Goal: Communication & Community: Answer question/provide support

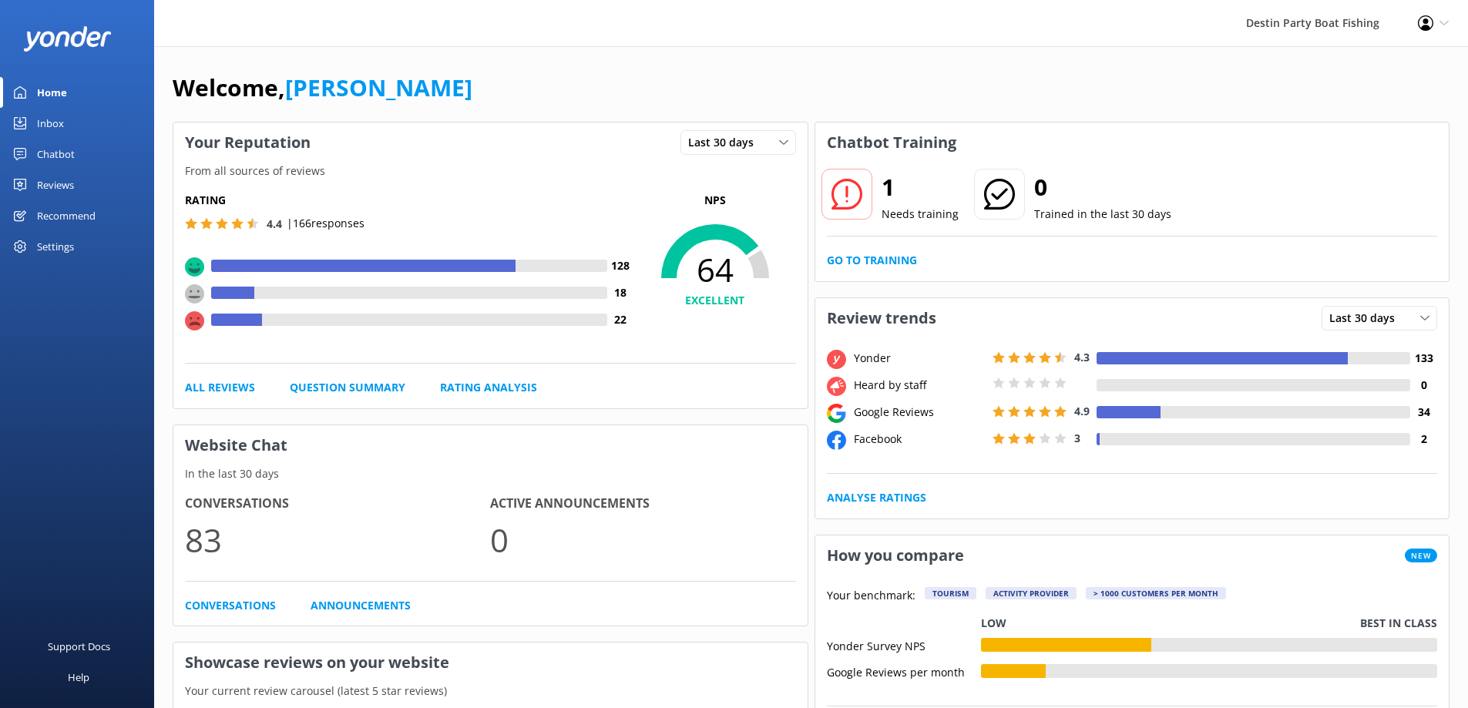
click at [879, 258] on link "Go to Training" at bounding box center [872, 260] width 90 height 17
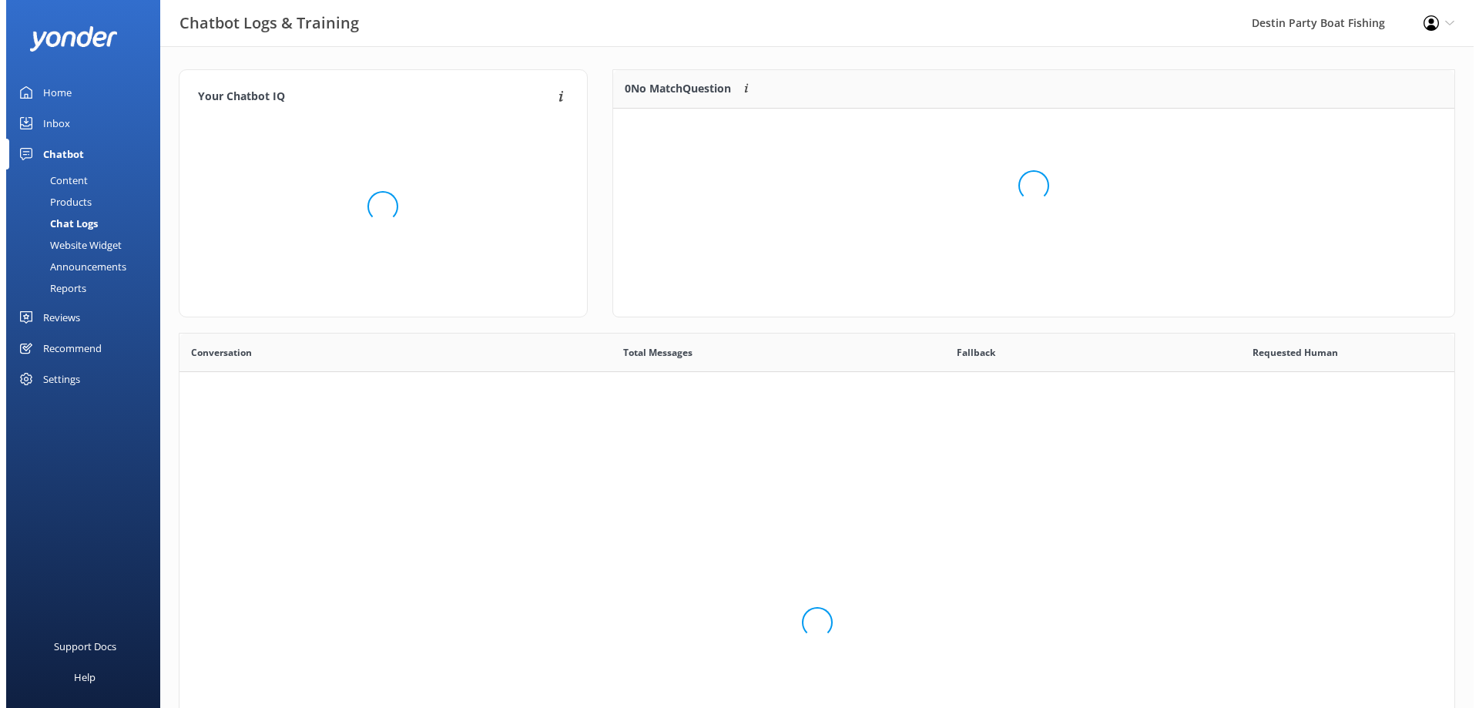
scroll to position [529, 1264]
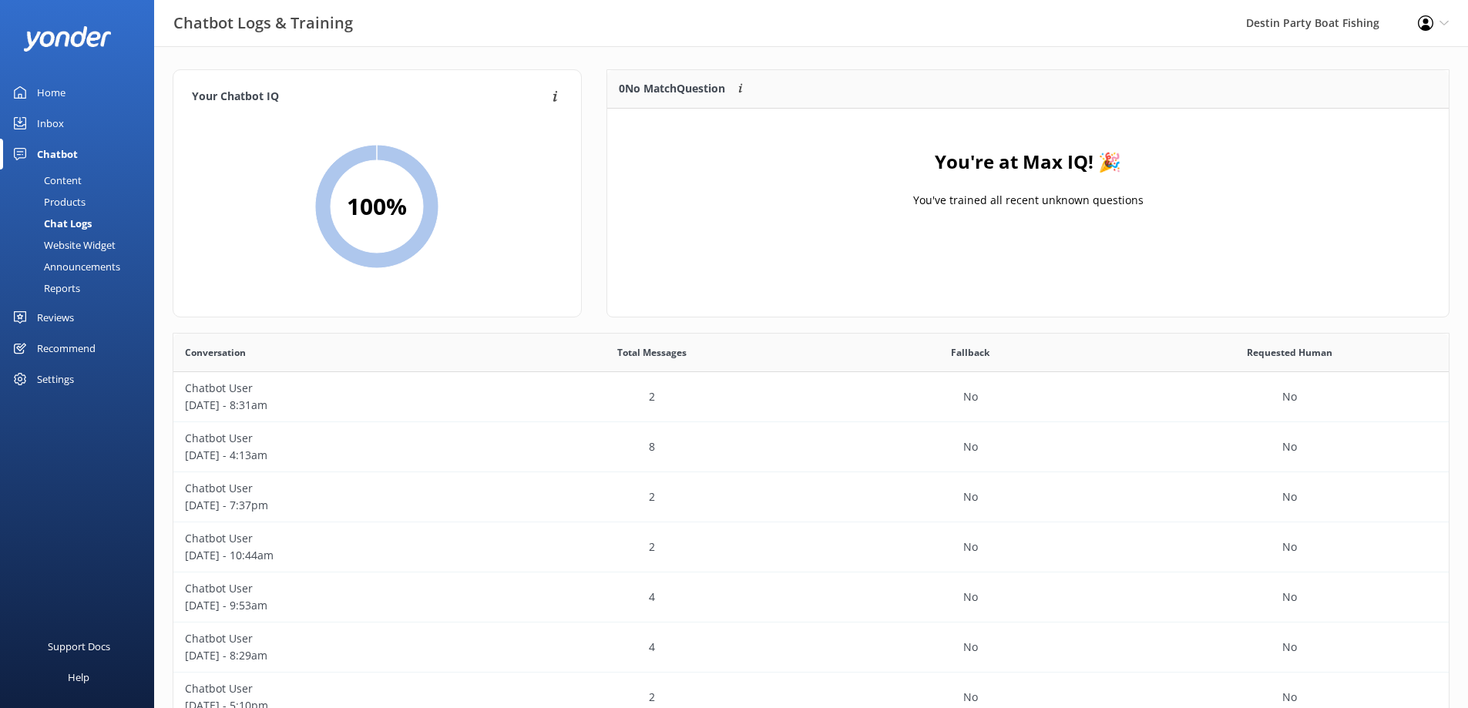
click at [39, 120] on div "Inbox" at bounding box center [50, 123] width 27 height 31
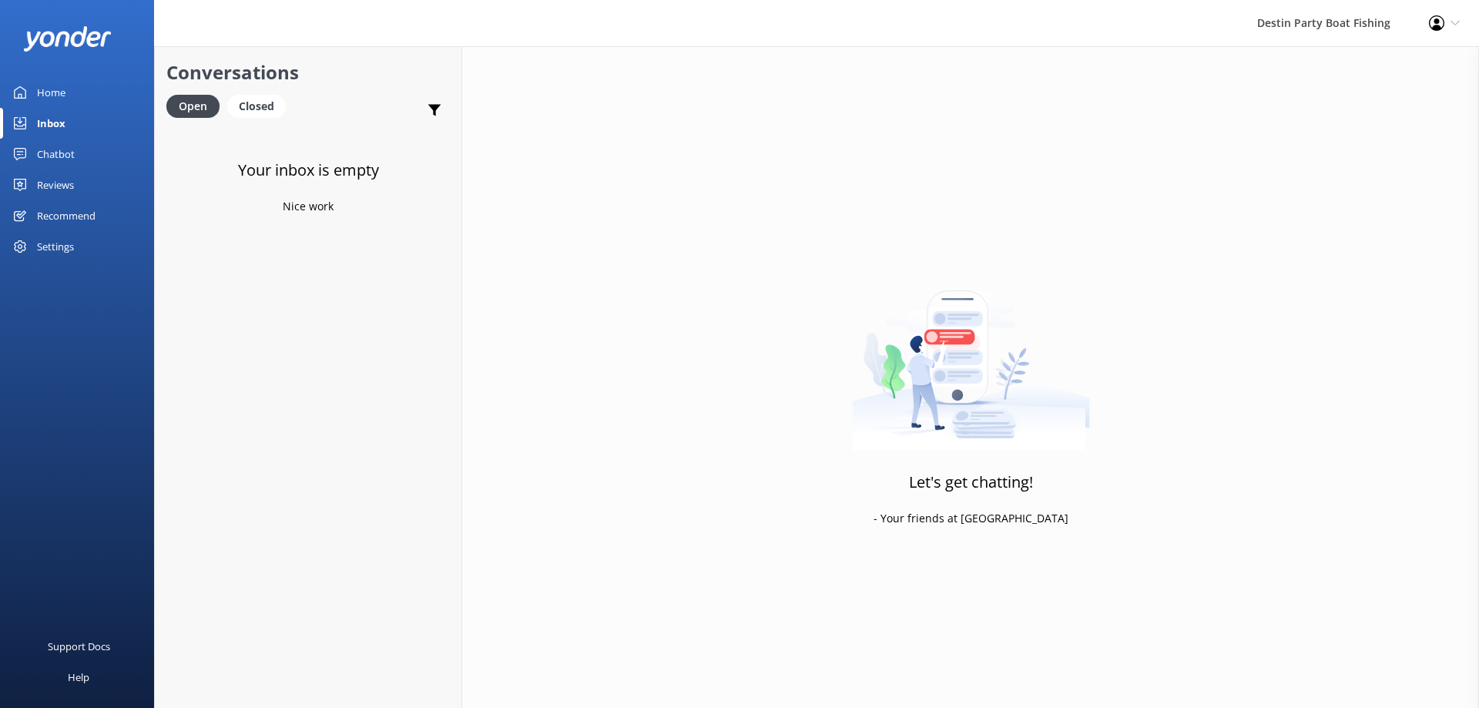
click at [50, 186] on div "Reviews" at bounding box center [55, 185] width 37 height 31
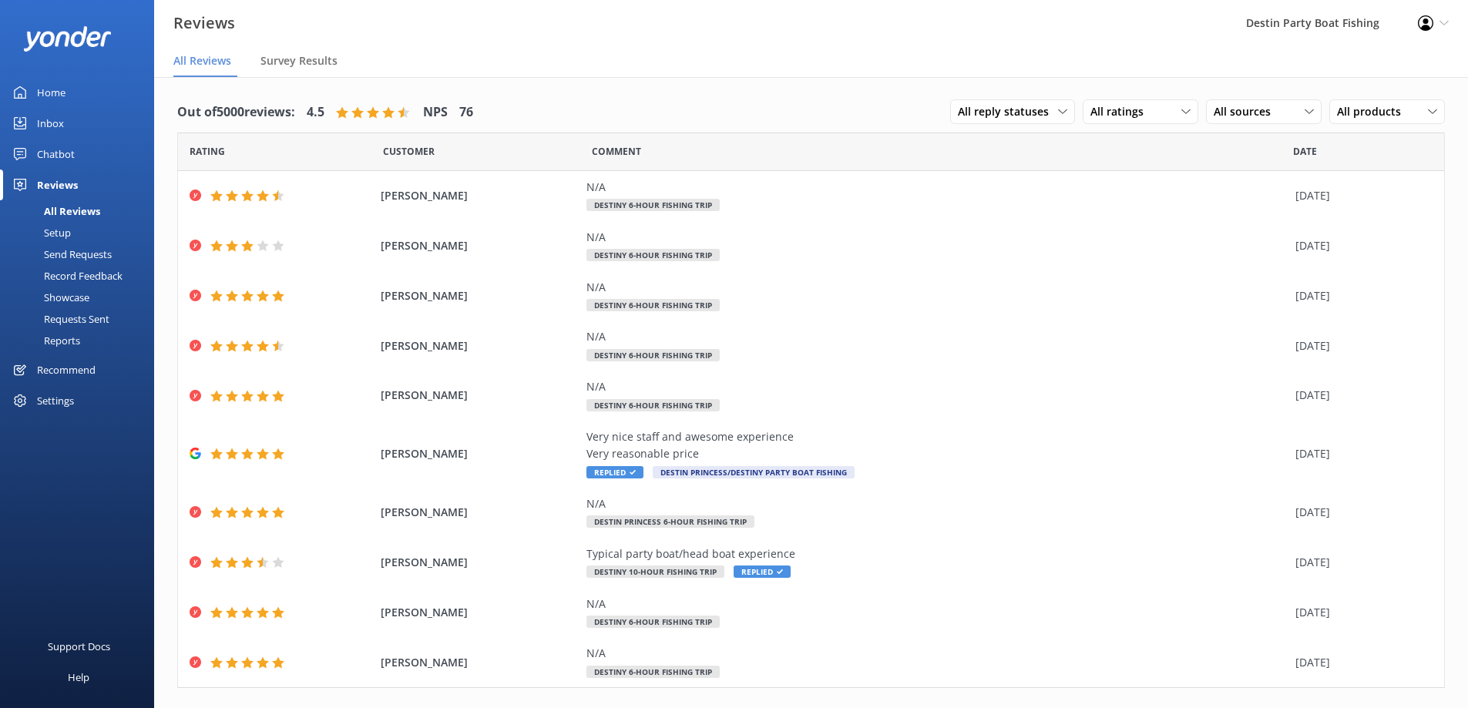
click at [49, 130] on div "Inbox" at bounding box center [50, 123] width 27 height 31
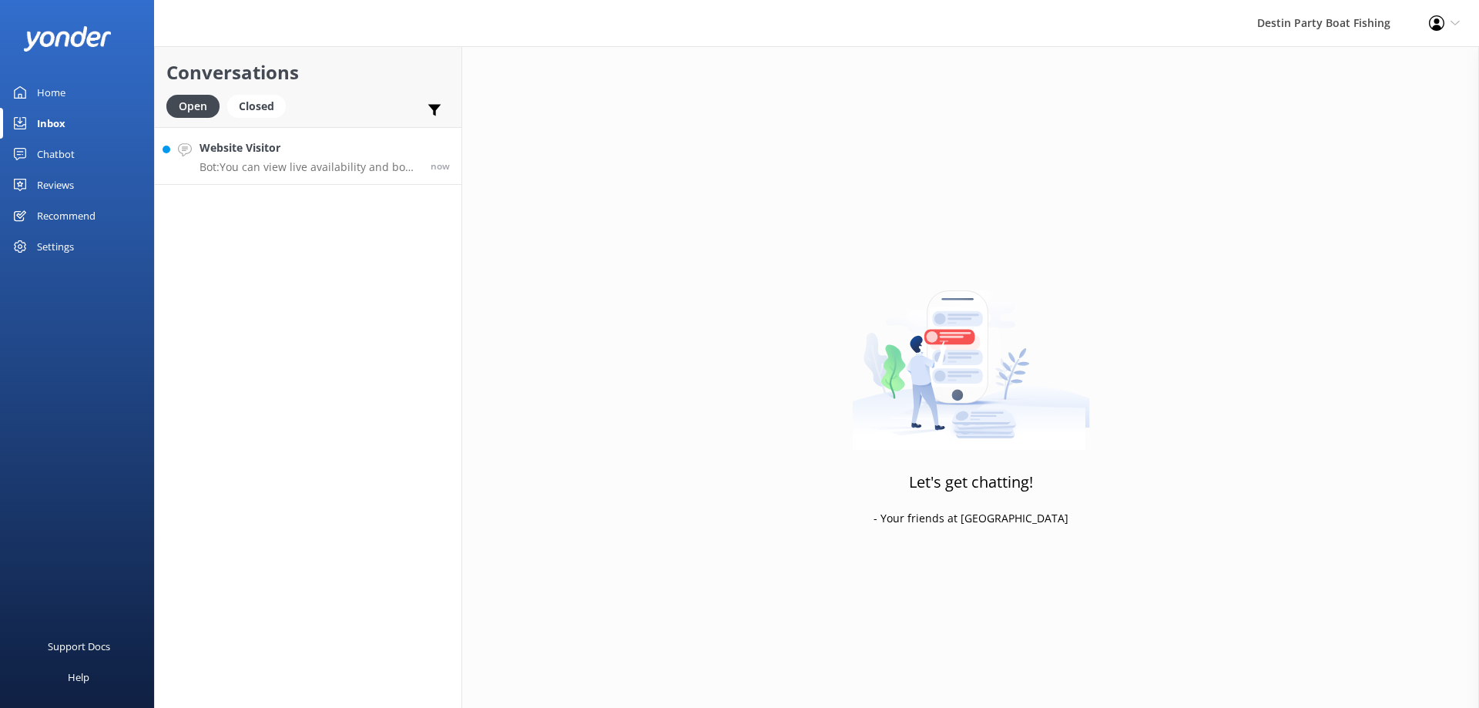
click at [299, 149] on h4 "Website Visitor" at bounding box center [310, 147] width 220 height 17
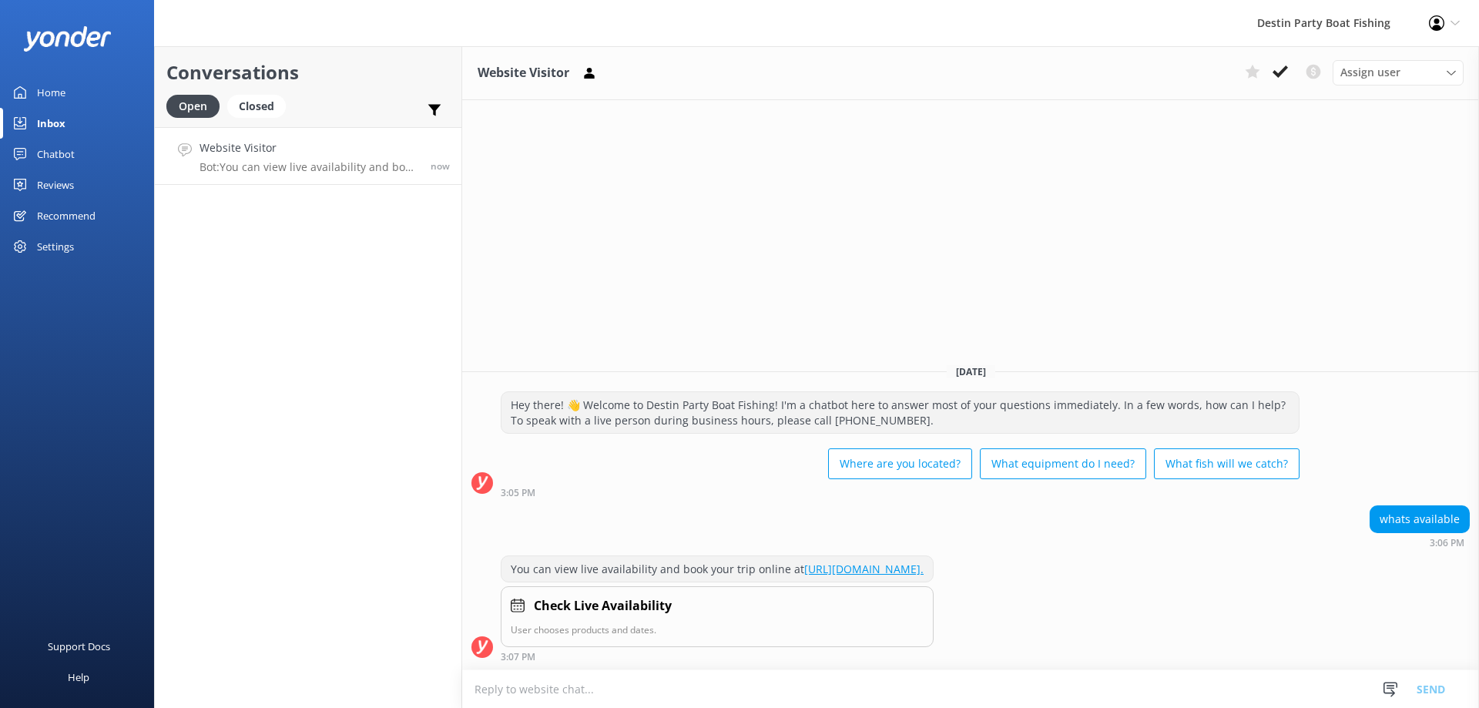
click at [733, 682] on textarea at bounding box center [970, 689] width 1017 height 38
type textarea "o"
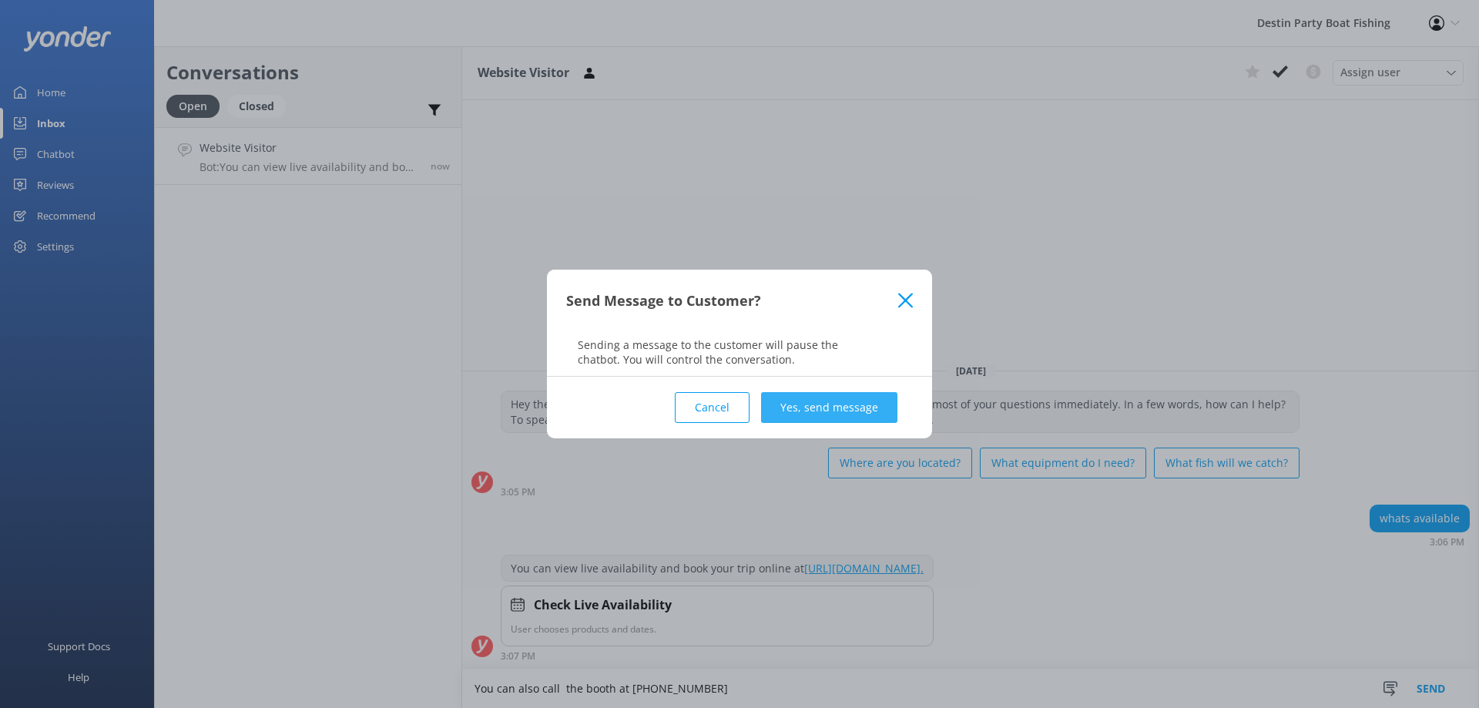
type textarea "You can also call the booth at [PHONE_NUMBER]"
click at [841, 392] on button "Yes, send message" at bounding box center [829, 407] width 136 height 31
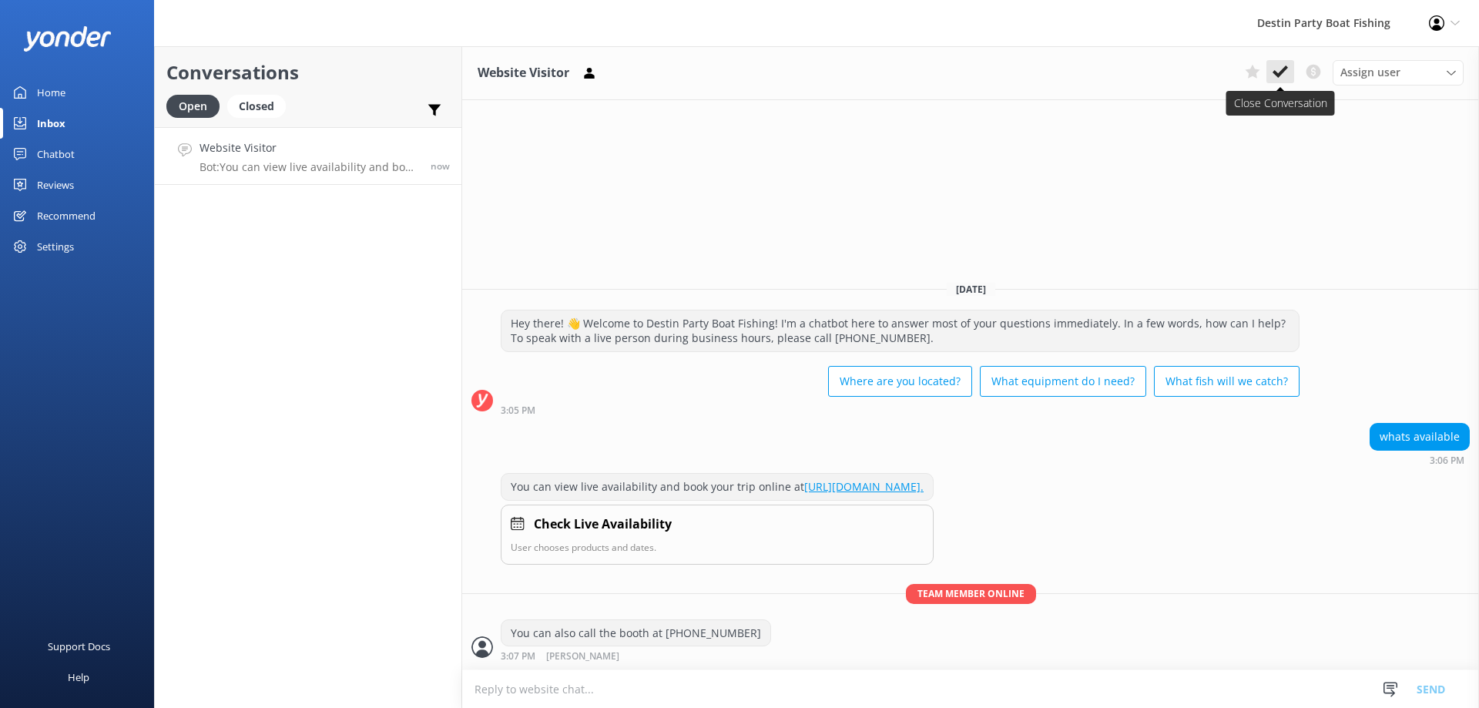
click at [1275, 71] on use at bounding box center [1280, 71] width 15 height 12
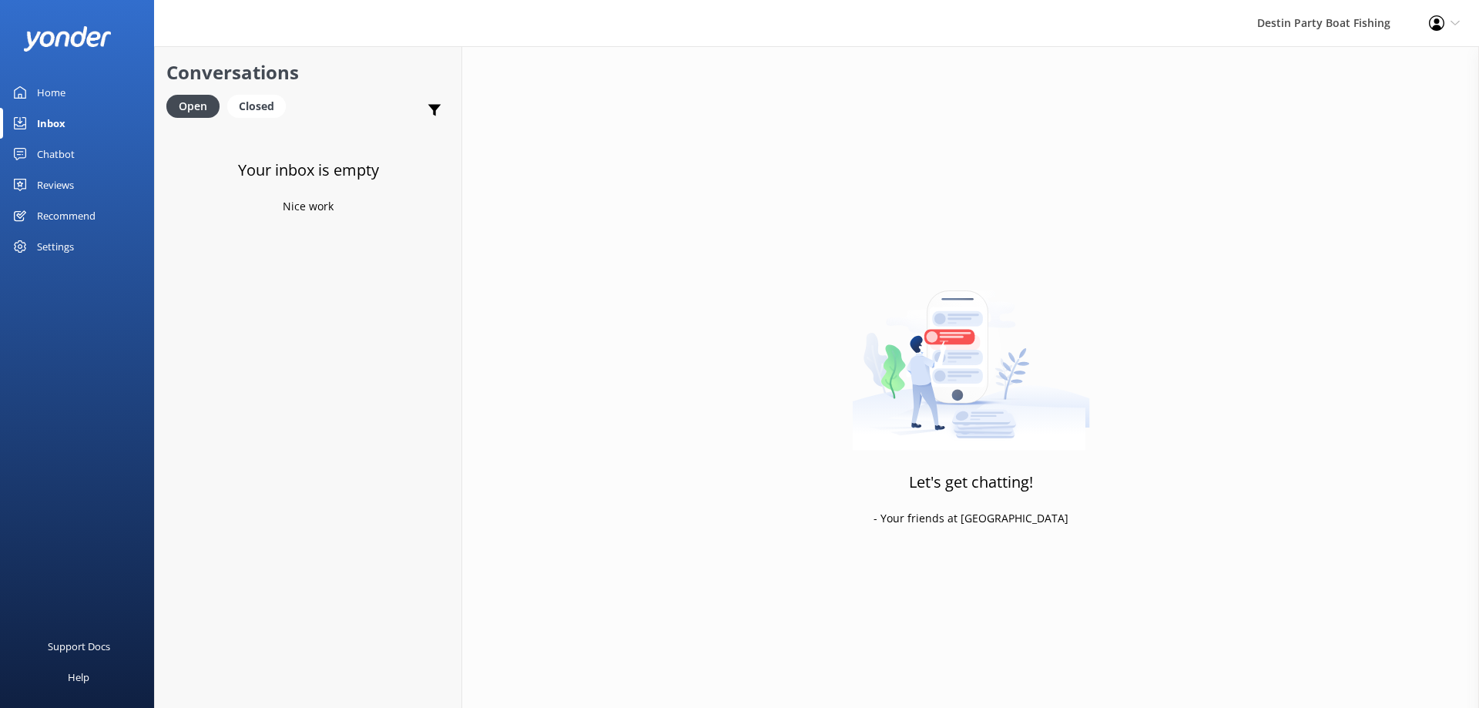
click at [39, 97] on div "Home" at bounding box center [51, 92] width 29 height 31
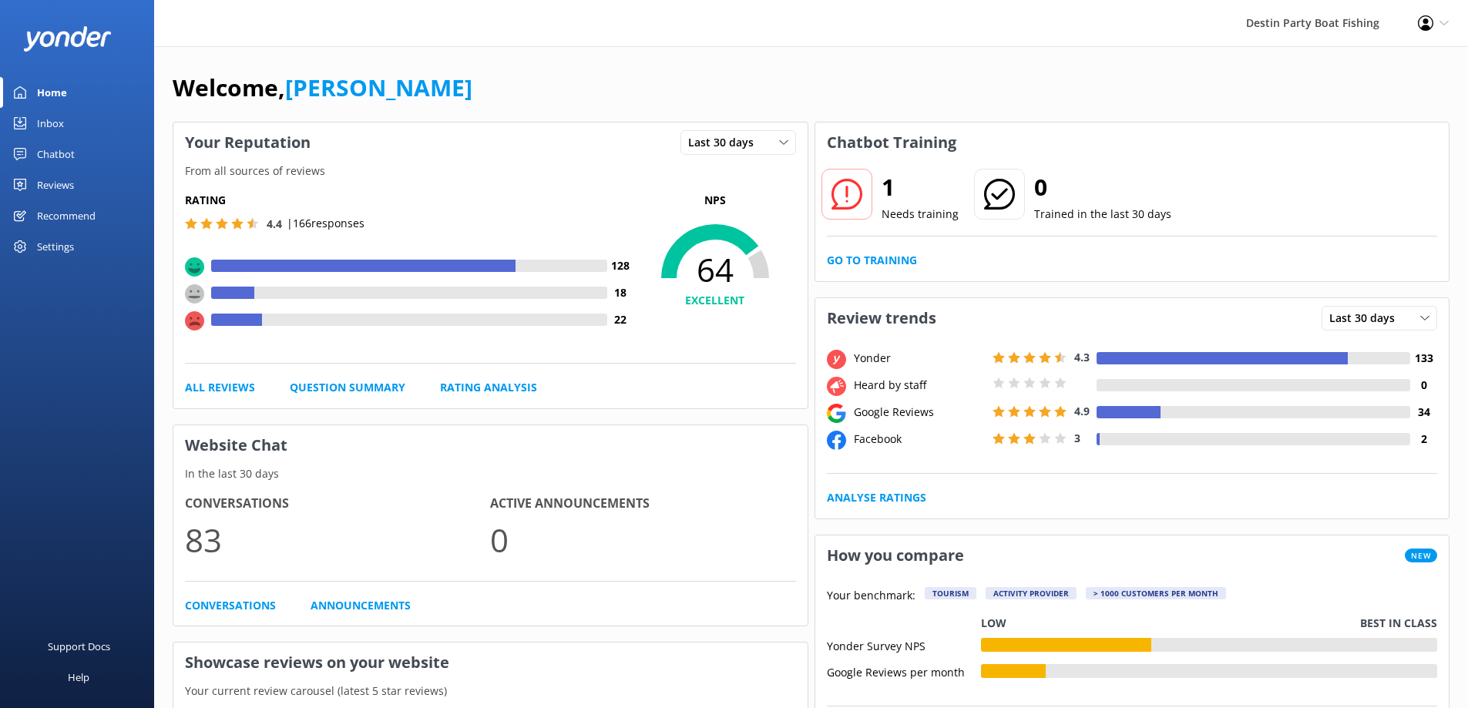
click at [54, 198] on div "Reviews" at bounding box center [55, 185] width 37 height 31
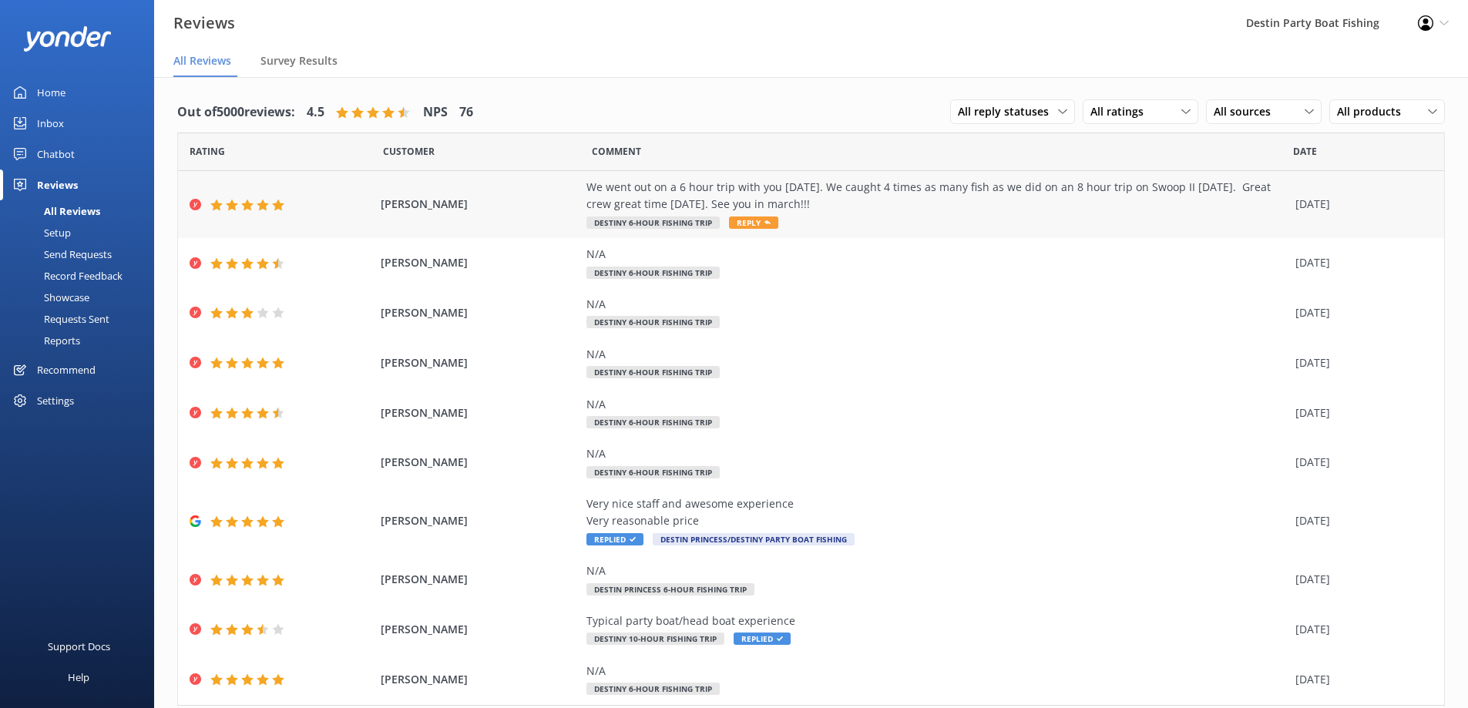
click at [764, 220] on icon at bounding box center [767, 223] width 6 height 6
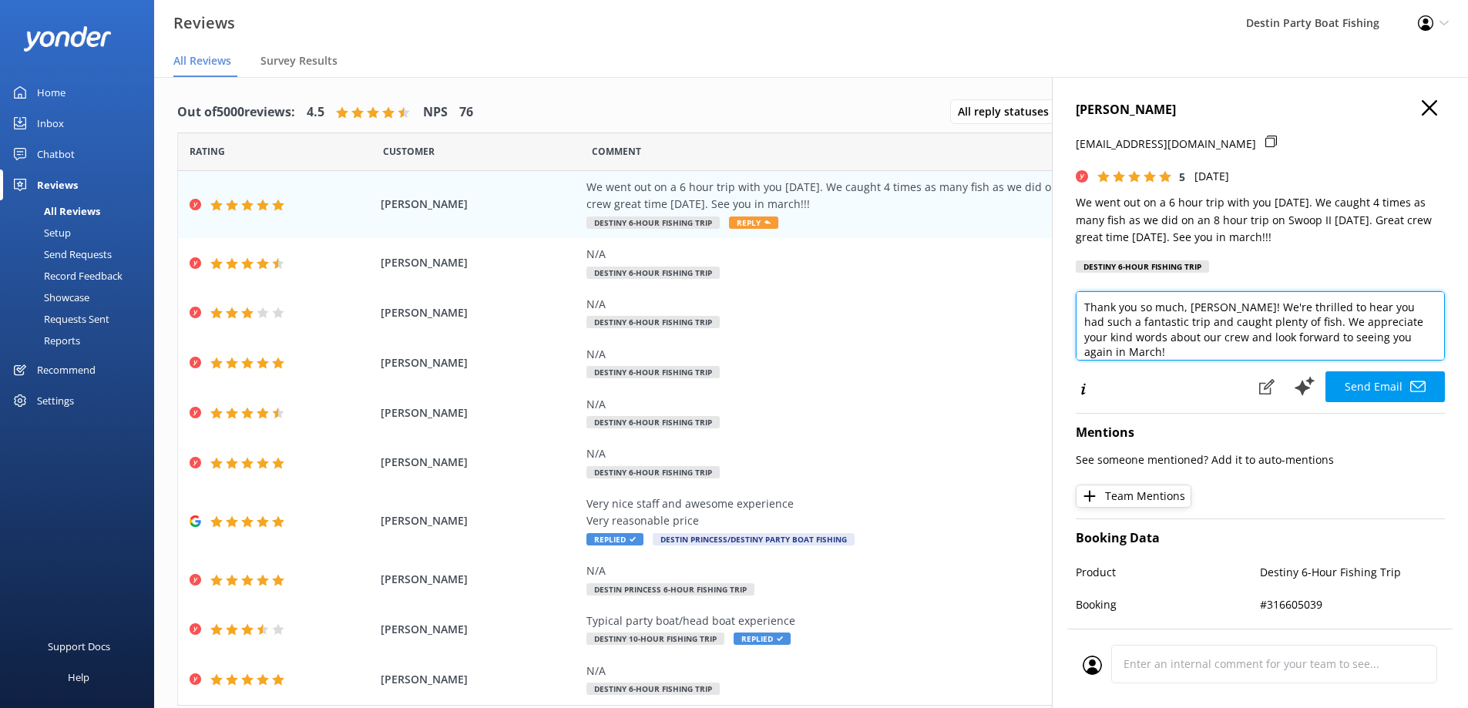
click at [1268, 351] on textarea "Thank you so much, [PERSON_NAME]! We're thrilled to hear you had such a fantast…" at bounding box center [1260, 325] width 369 height 69
type textarea "Thank you so much, [PERSON_NAME]! We're thrilled to hear you had such a fantast…"
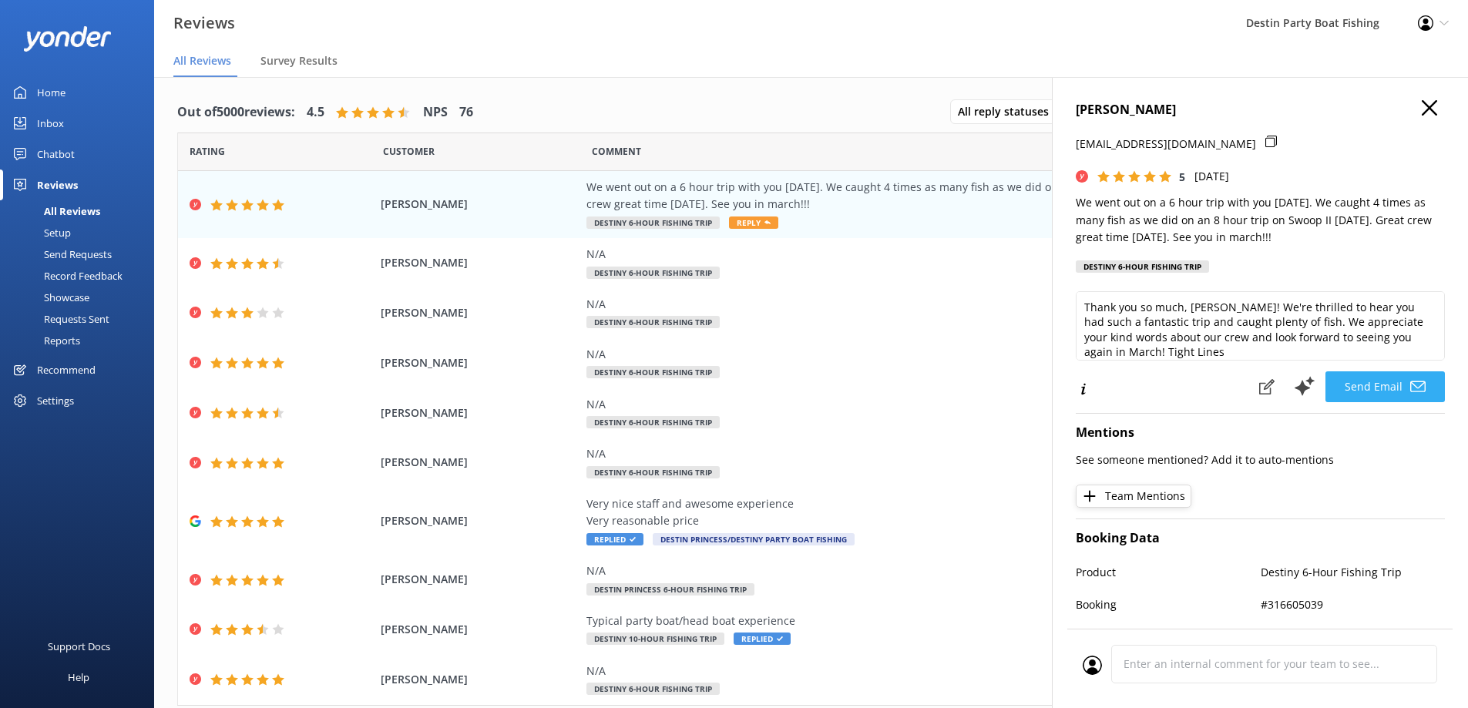
click at [1369, 377] on button "Send Email" at bounding box center [1384, 386] width 119 height 31
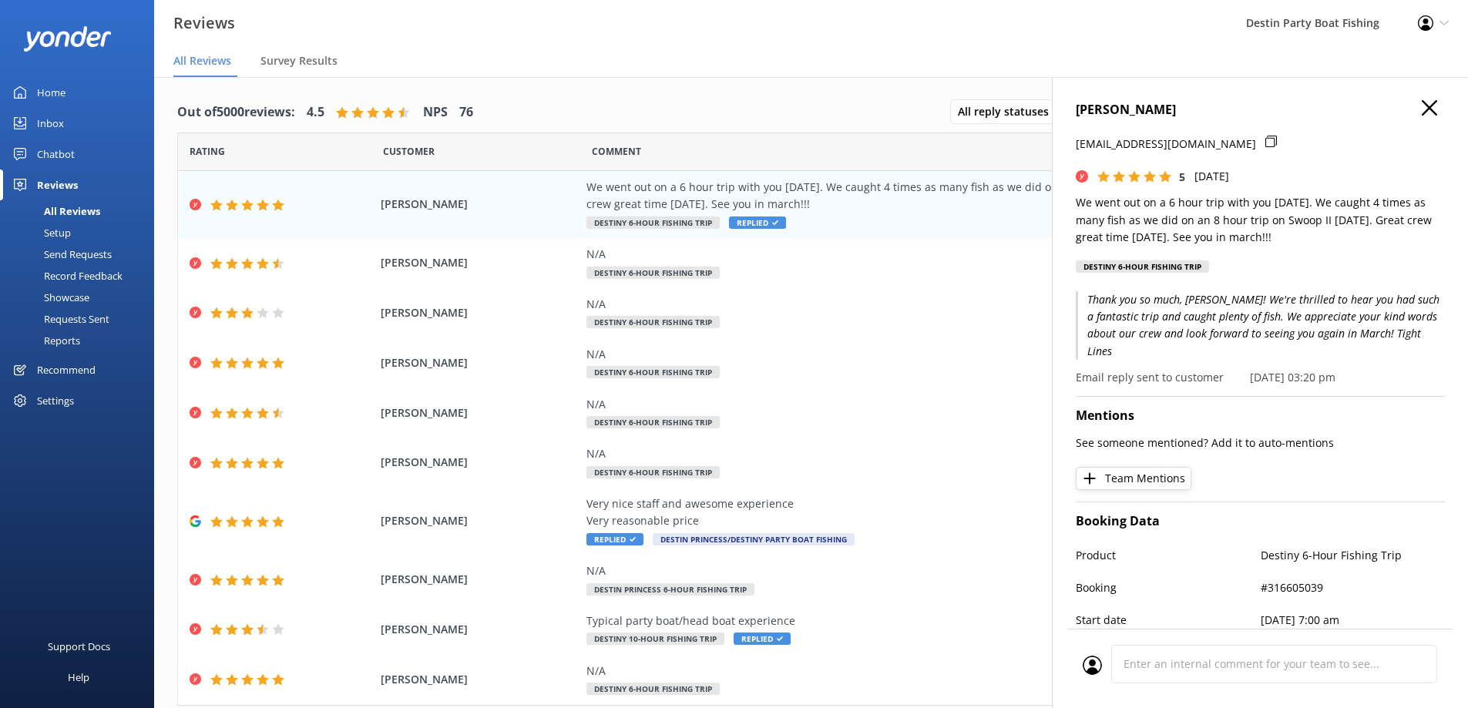
click at [1422, 114] on use "button" at bounding box center [1429, 107] width 15 height 15
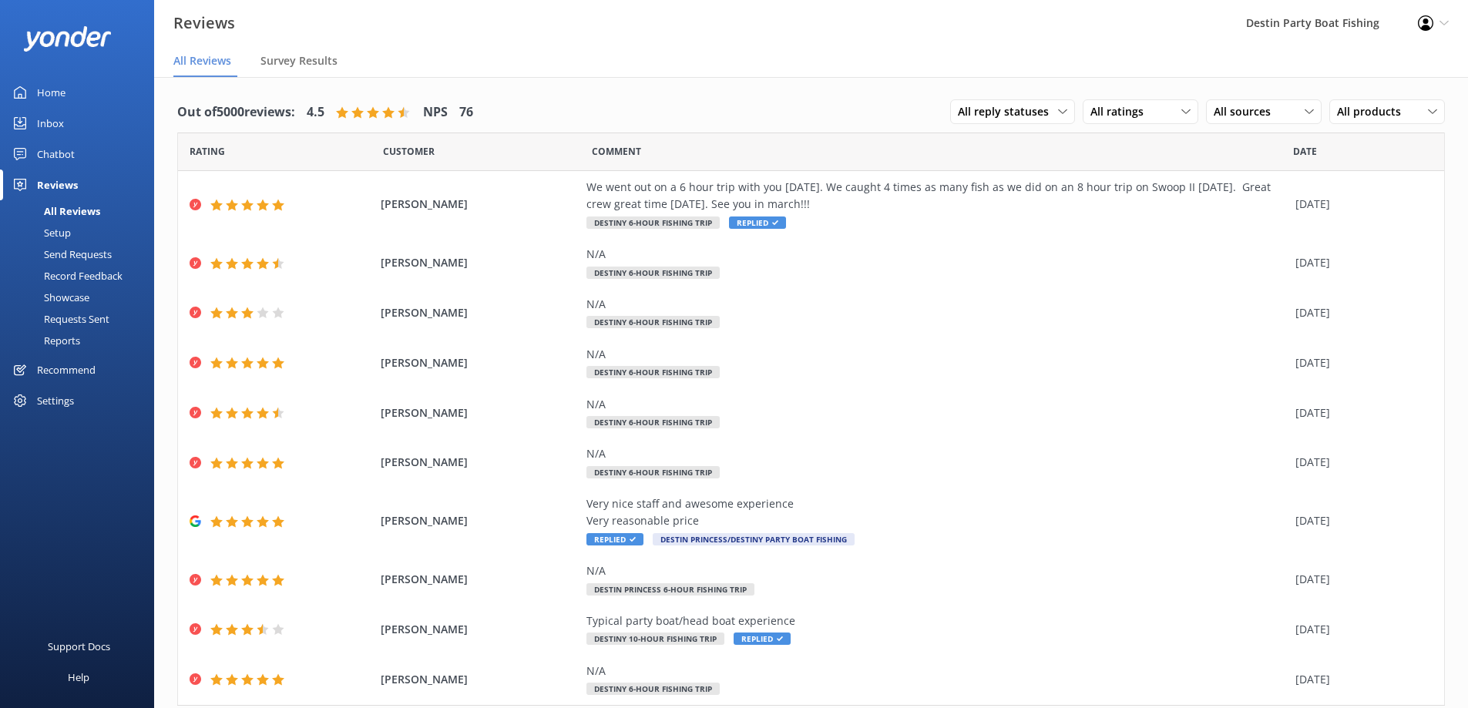
click at [40, 90] on div "Home" at bounding box center [51, 92] width 29 height 31
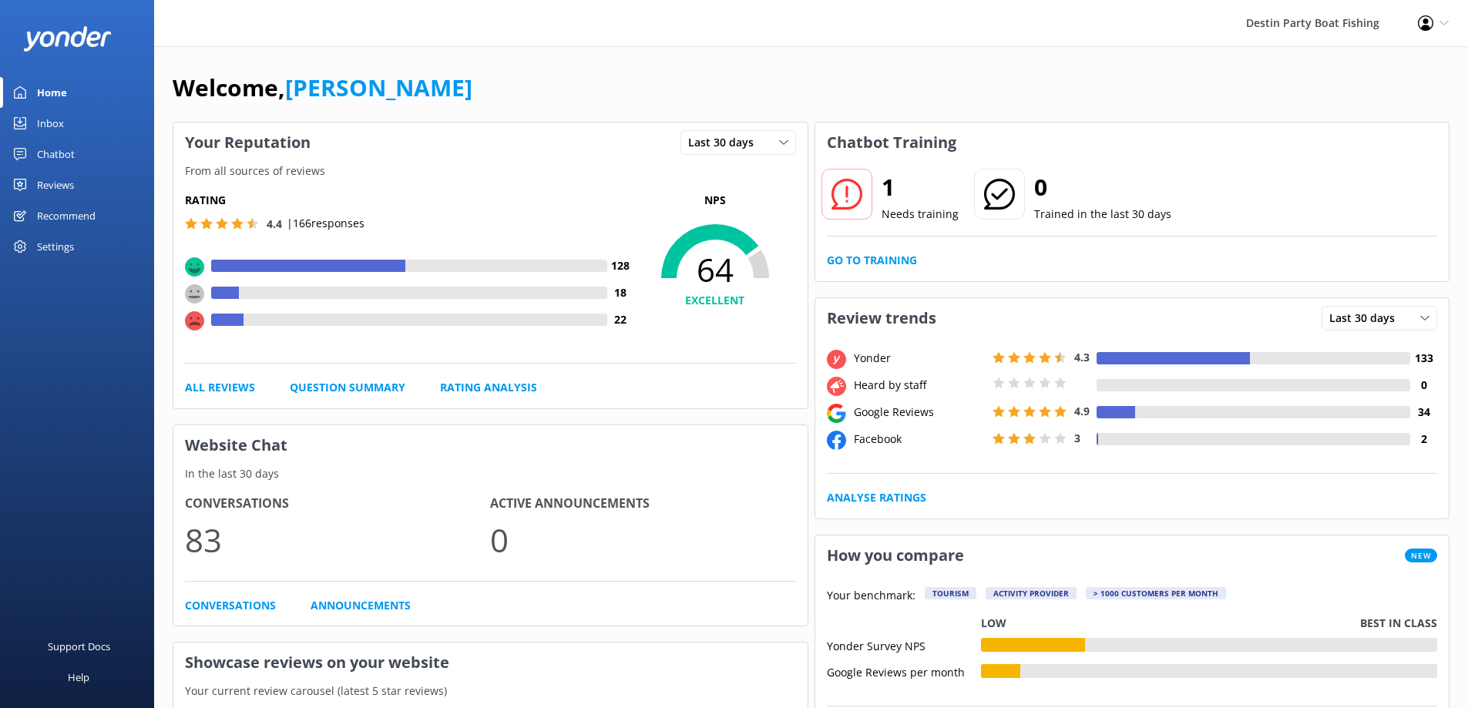
click at [42, 128] on div "Inbox" at bounding box center [50, 123] width 27 height 31
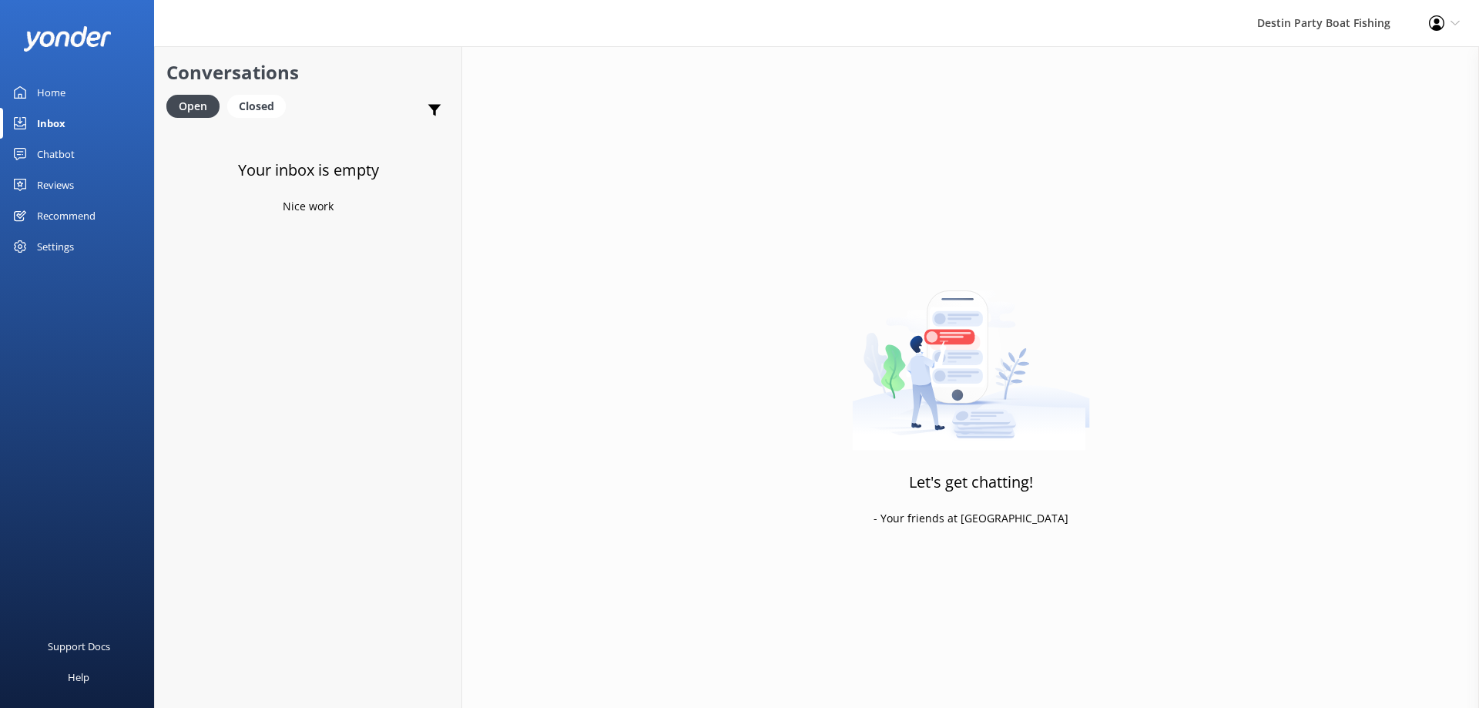
click at [45, 97] on div "Home" at bounding box center [51, 92] width 29 height 31
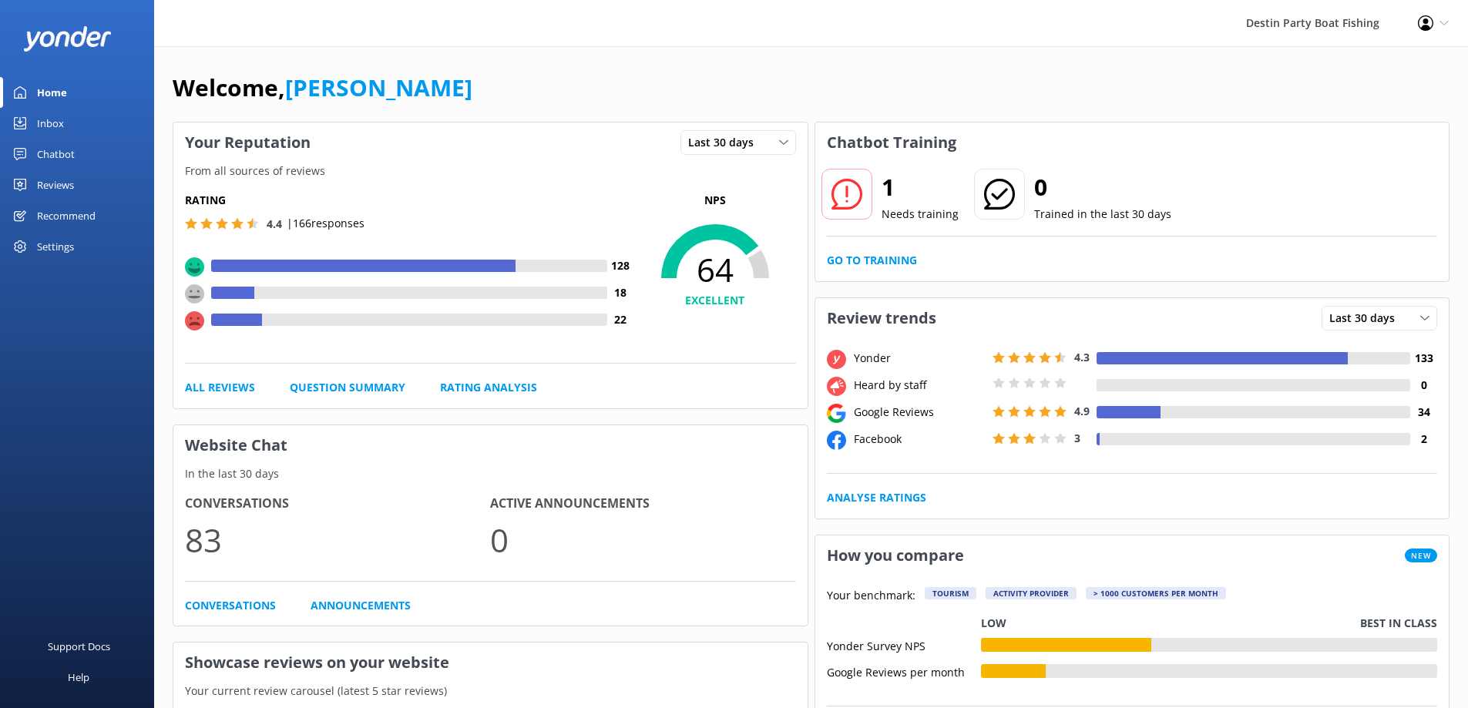
click at [51, 128] on div "Inbox" at bounding box center [50, 123] width 27 height 31
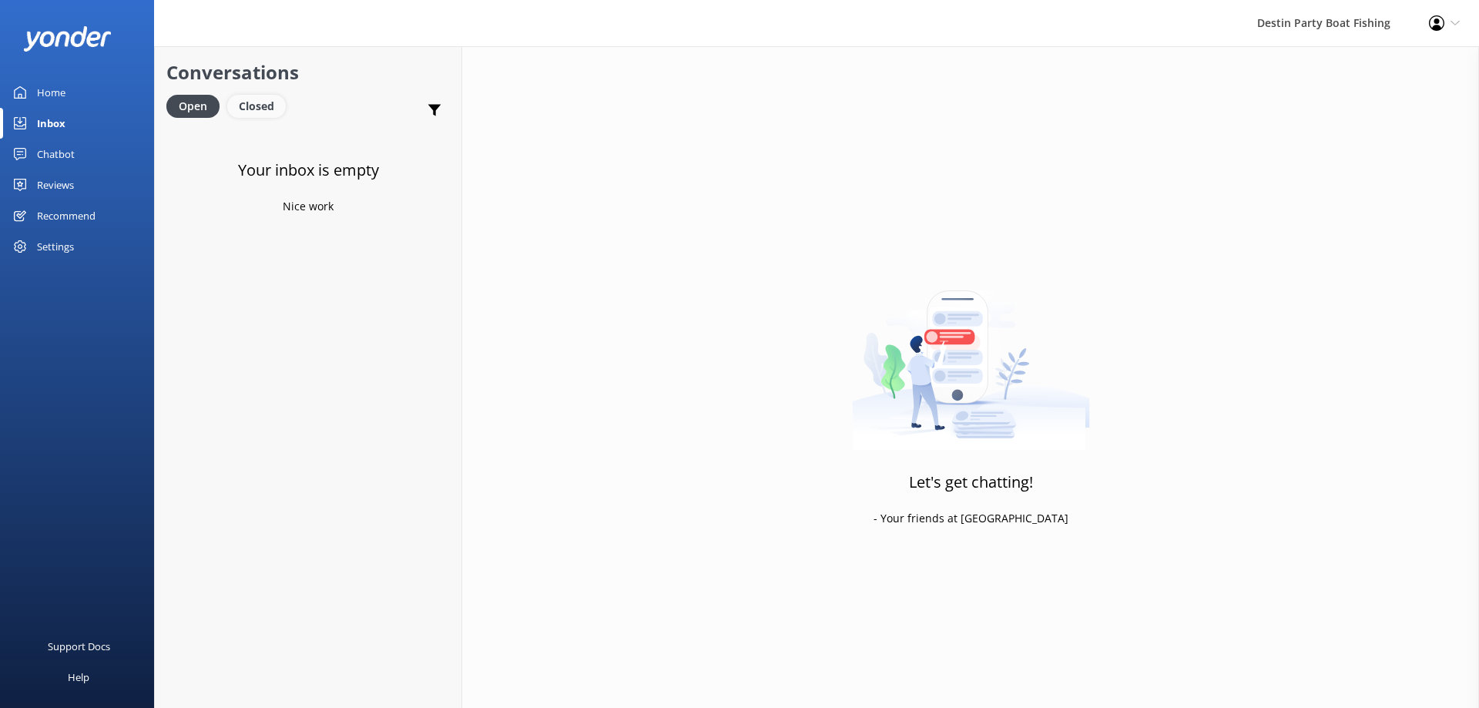
click at [265, 107] on div "Closed" at bounding box center [256, 106] width 59 height 23
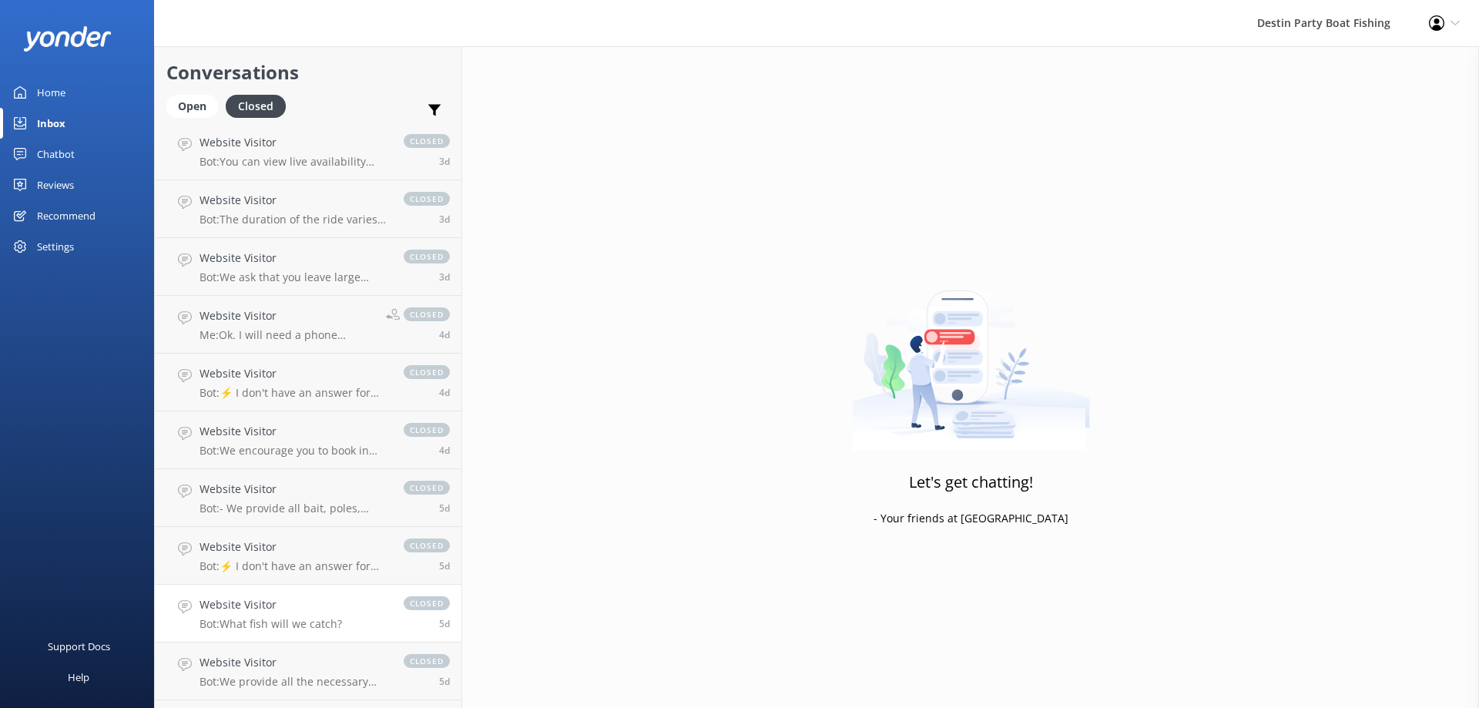
scroll to position [945, 0]
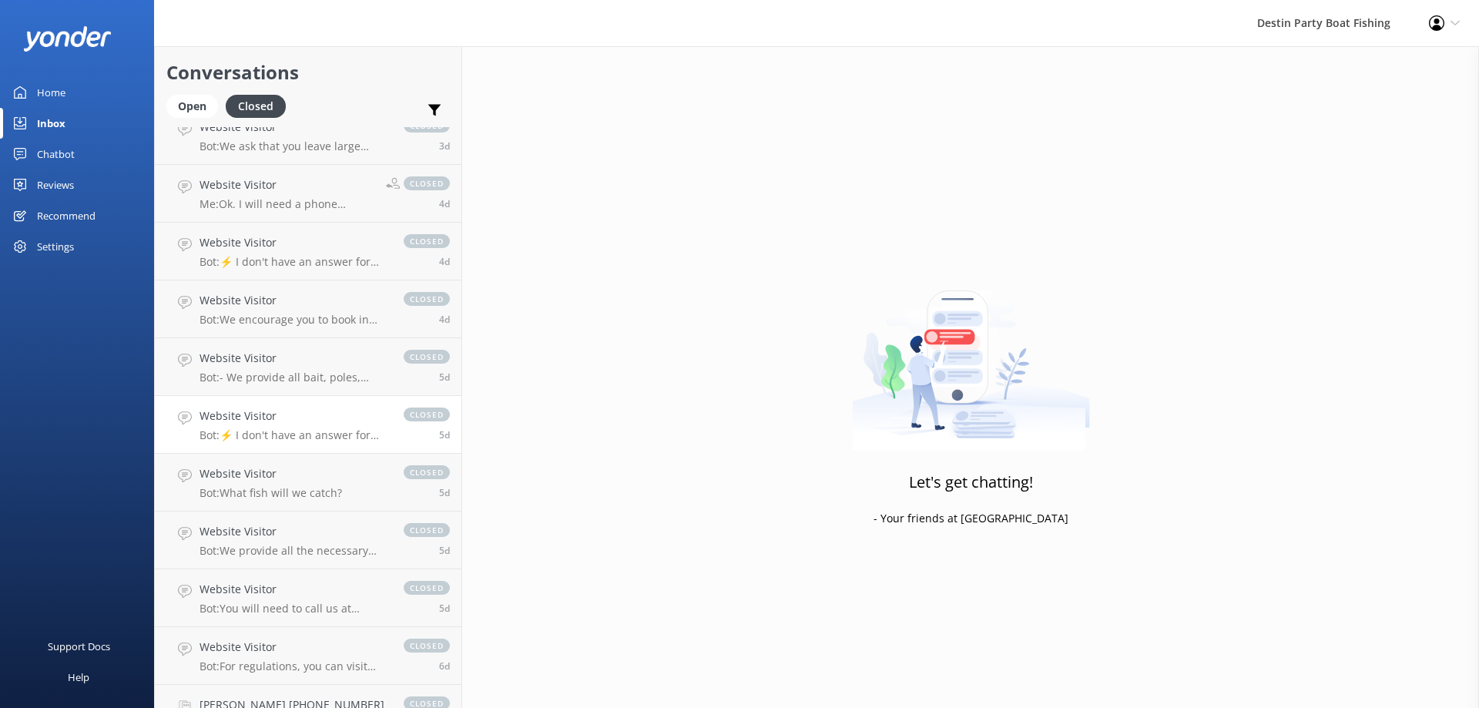
click at [342, 416] on h4 "Website Visitor" at bounding box center [294, 416] width 189 height 17
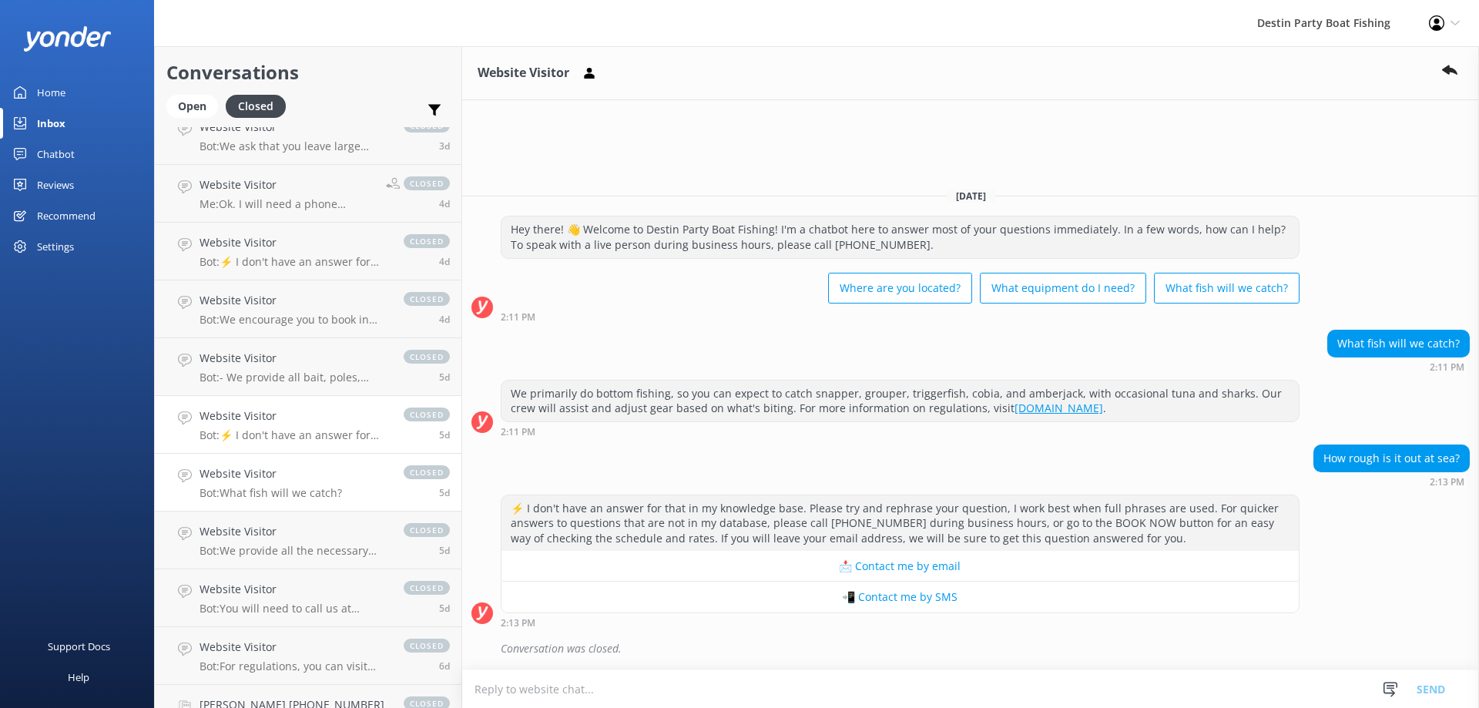
click at [346, 476] on link "Website Visitor Bot: What fish will we catch? closed 5d" at bounding box center [308, 483] width 307 height 58
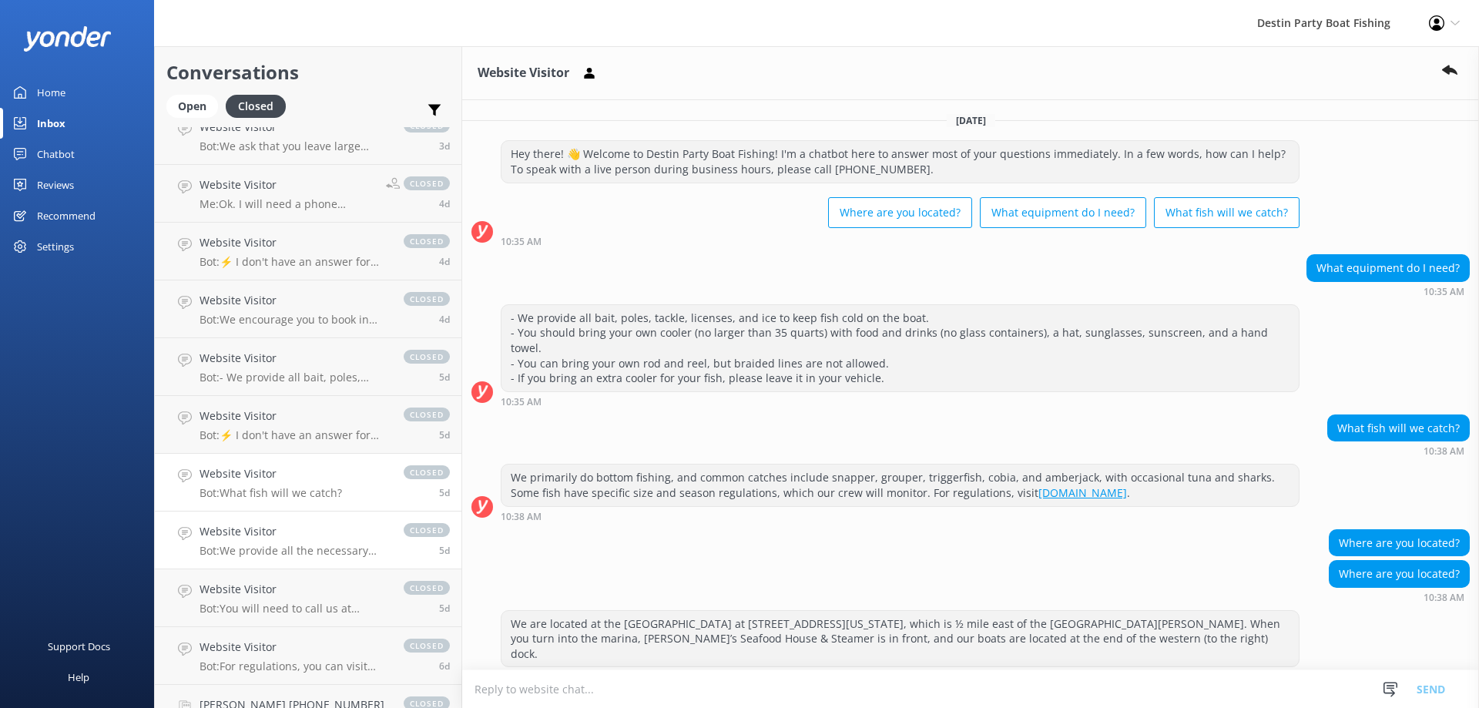
scroll to position [55, 0]
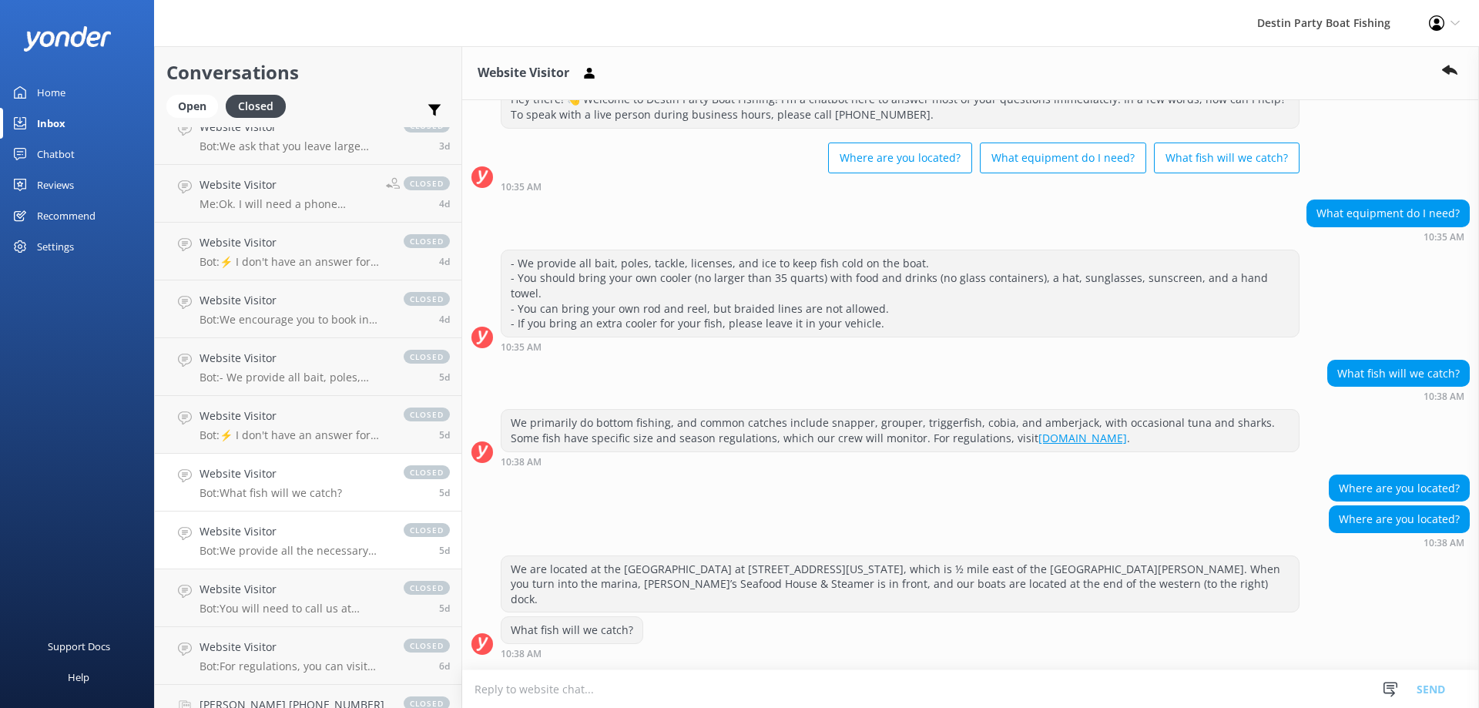
click at [341, 520] on link "Website Visitor Bot: We provide all the necessary equipment for fishing, includ…" at bounding box center [308, 541] width 307 height 58
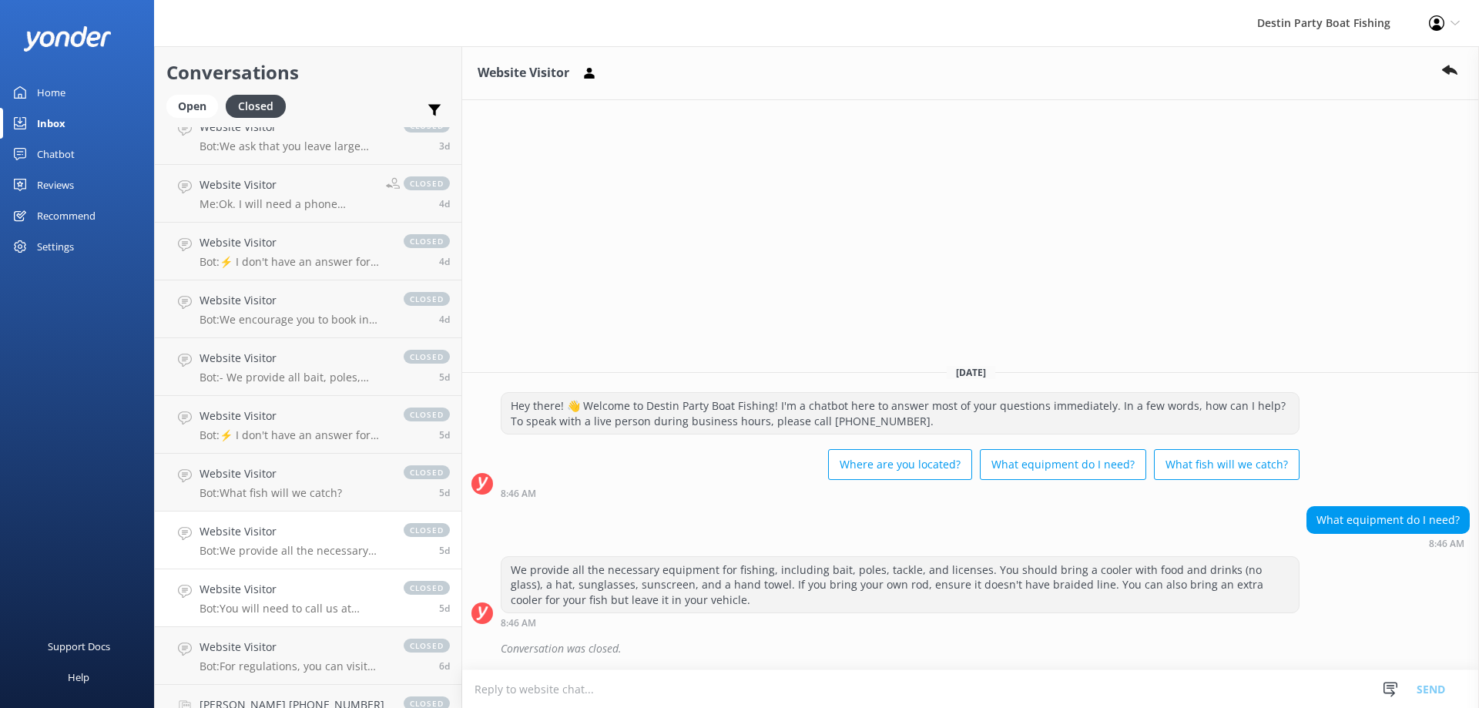
click at [337, 601] on div "Website Visitor Bot: You will need to call us at [PHONE_NUMBER] to make changes…" at bounding box center [294, 598] width 189 height 34
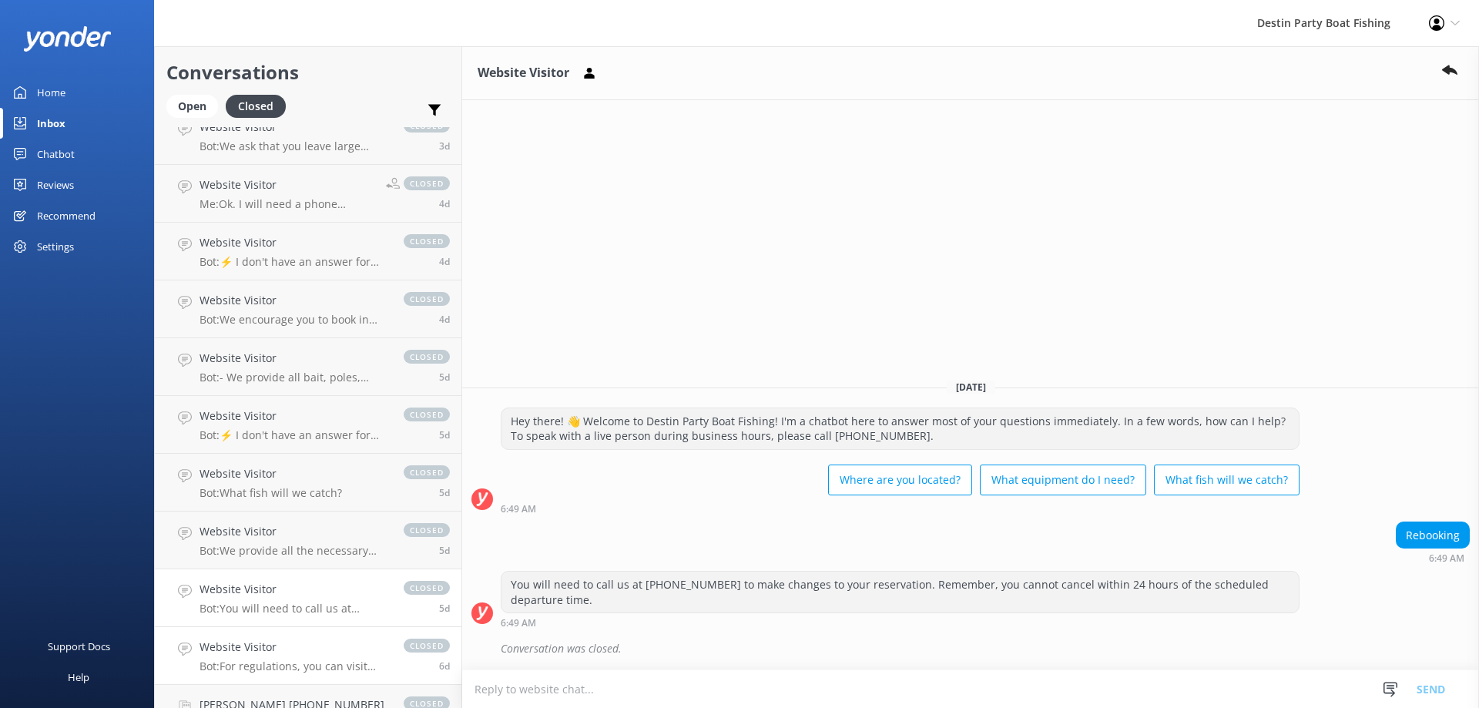
click at [337, 657] on div "Website Visitor Bot: For regulations, you can visit [DOMAIN_NAME]." at bounding box center [294, 656] width 189 height 34
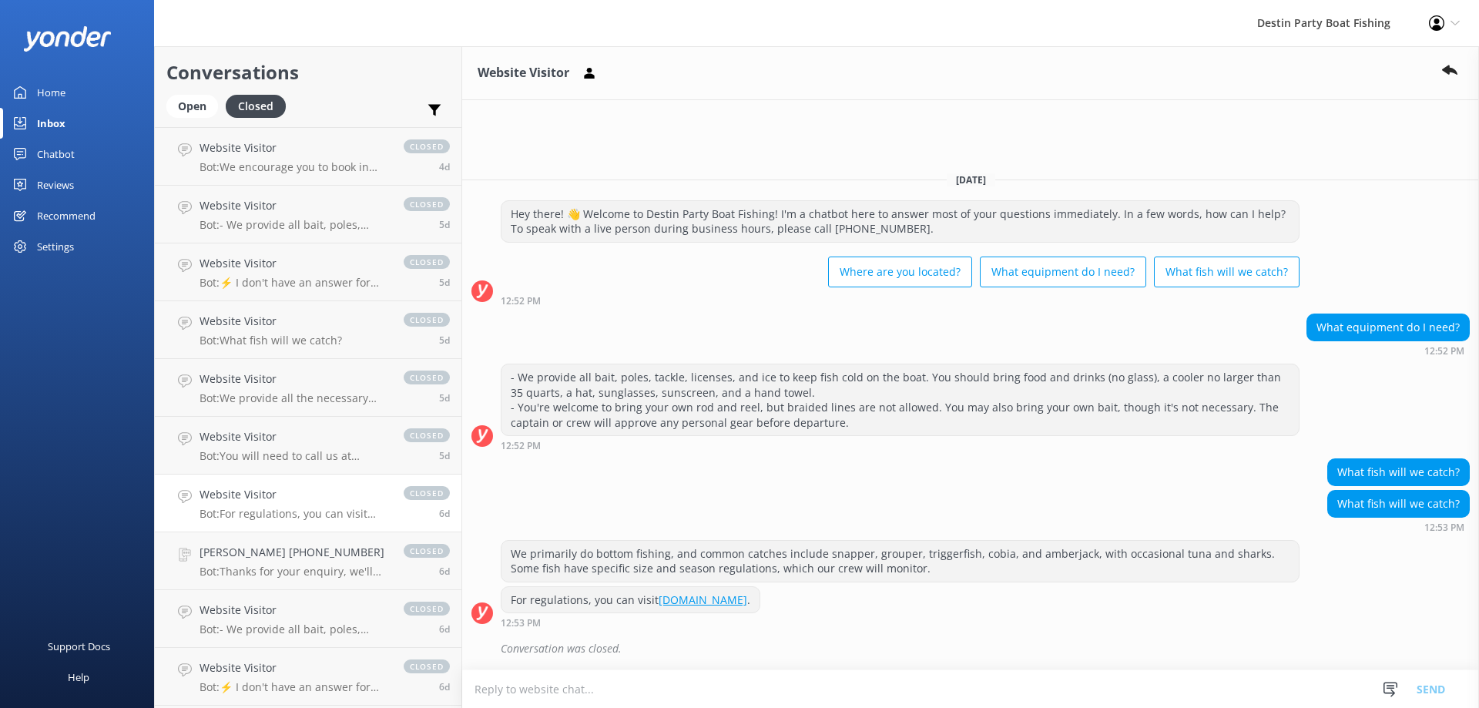
scroll to position [1099, 0]
click at [343, 631] on p "Bot: - We provide all bait, poles, tackle, licenses, and ice to keep fish cold …" at bounding box center [294, 628] width 189 height 14
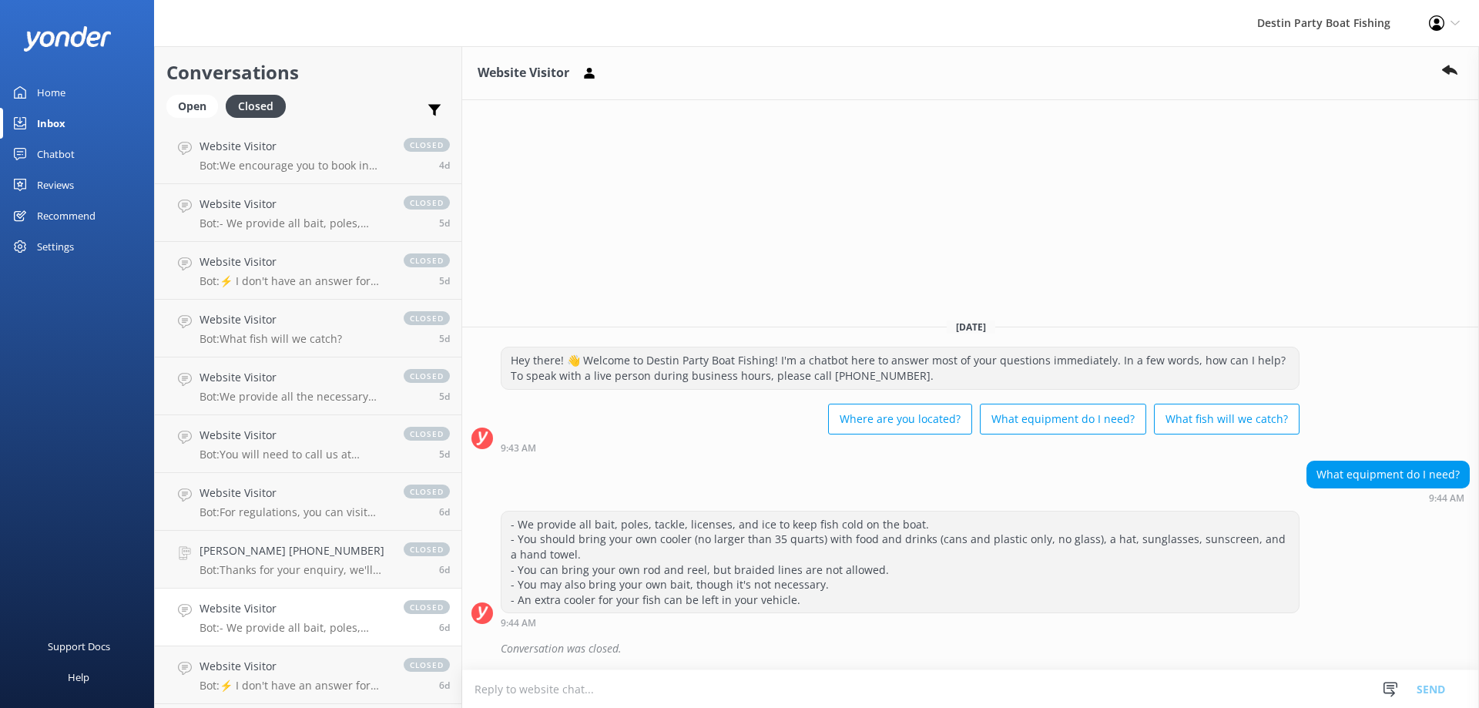
scroll to position [1176, 0]
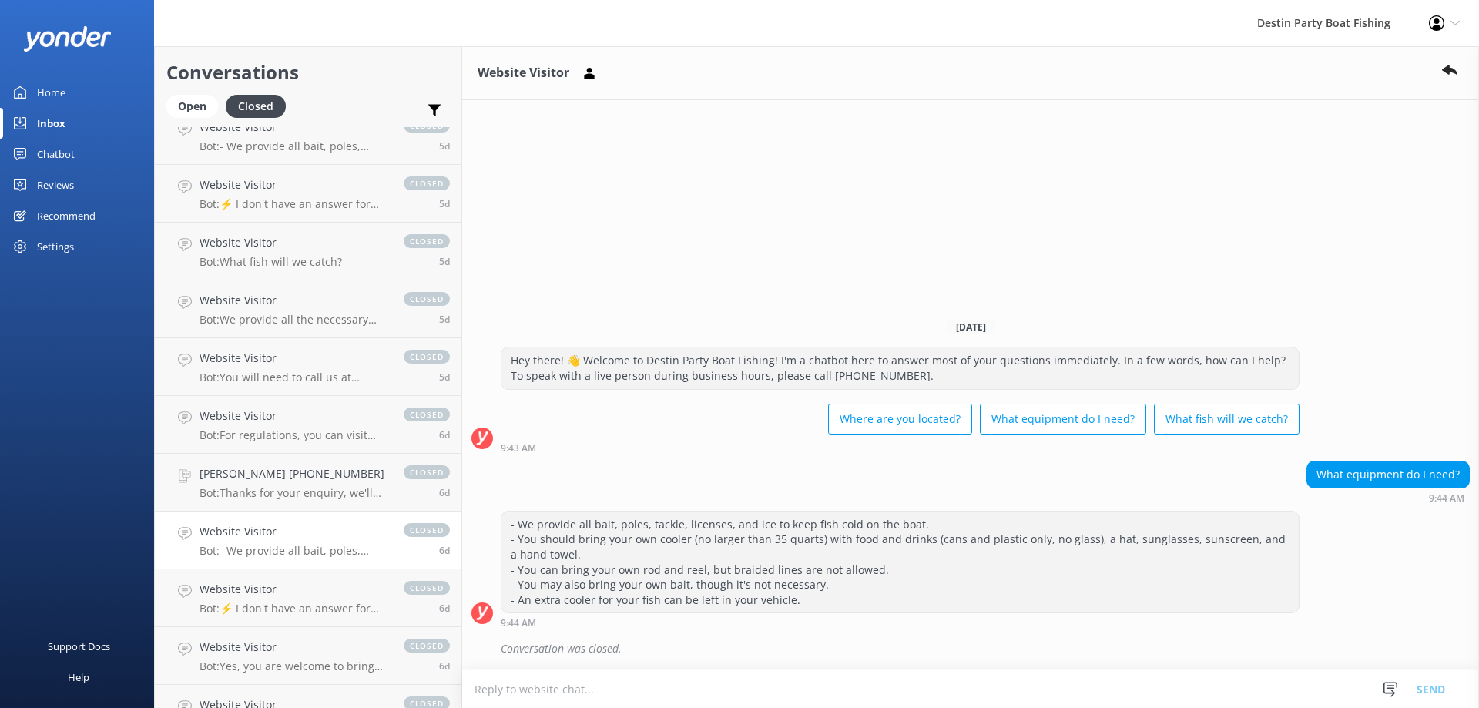
click at [343, 631] on link "Website Visitor Bot: Yes, you are welcome to bring your beverages, including al…" at bounding box center [308, 656] width 307 height 58
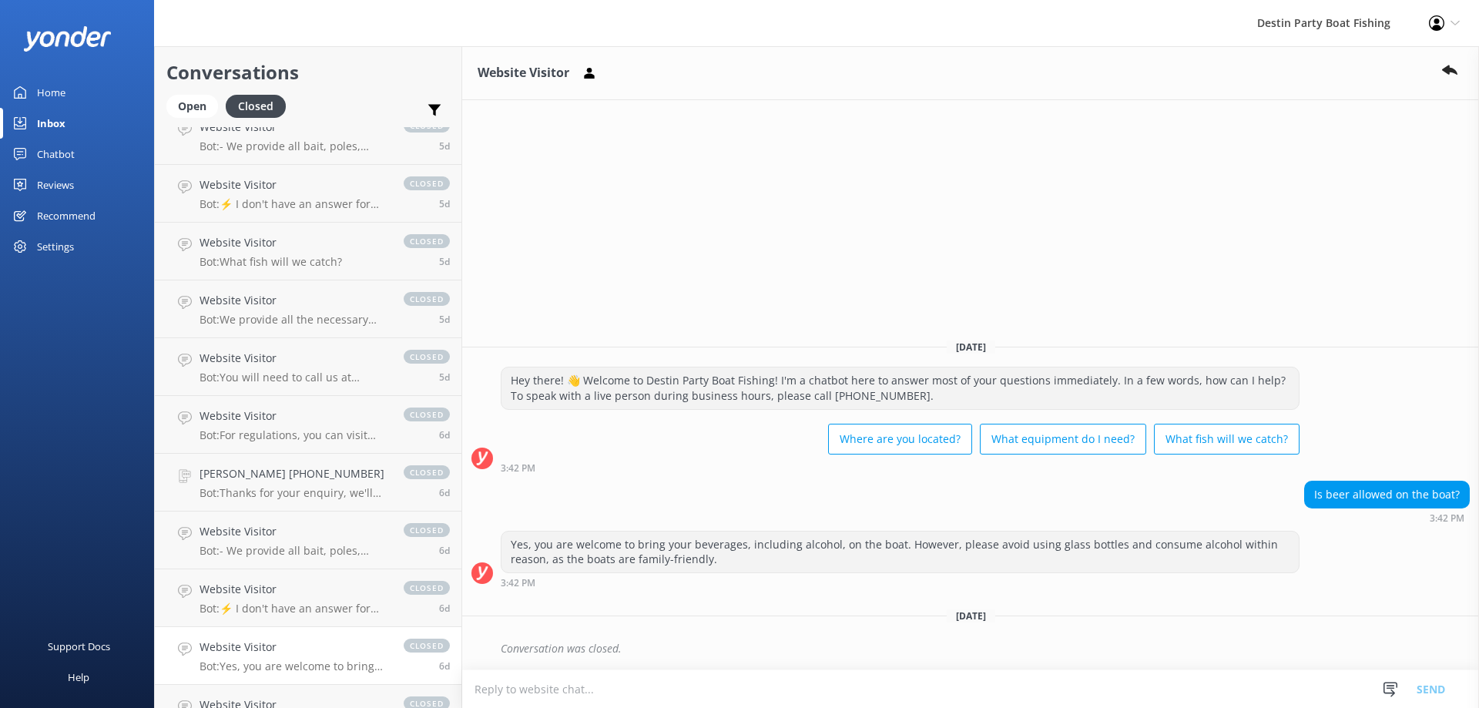
click at [352, 663] on p "Bot: Yes, you are welcome to bring your beverages, including alcohol, on the bo…" at bounding box center [294, 667] width 189 height 14
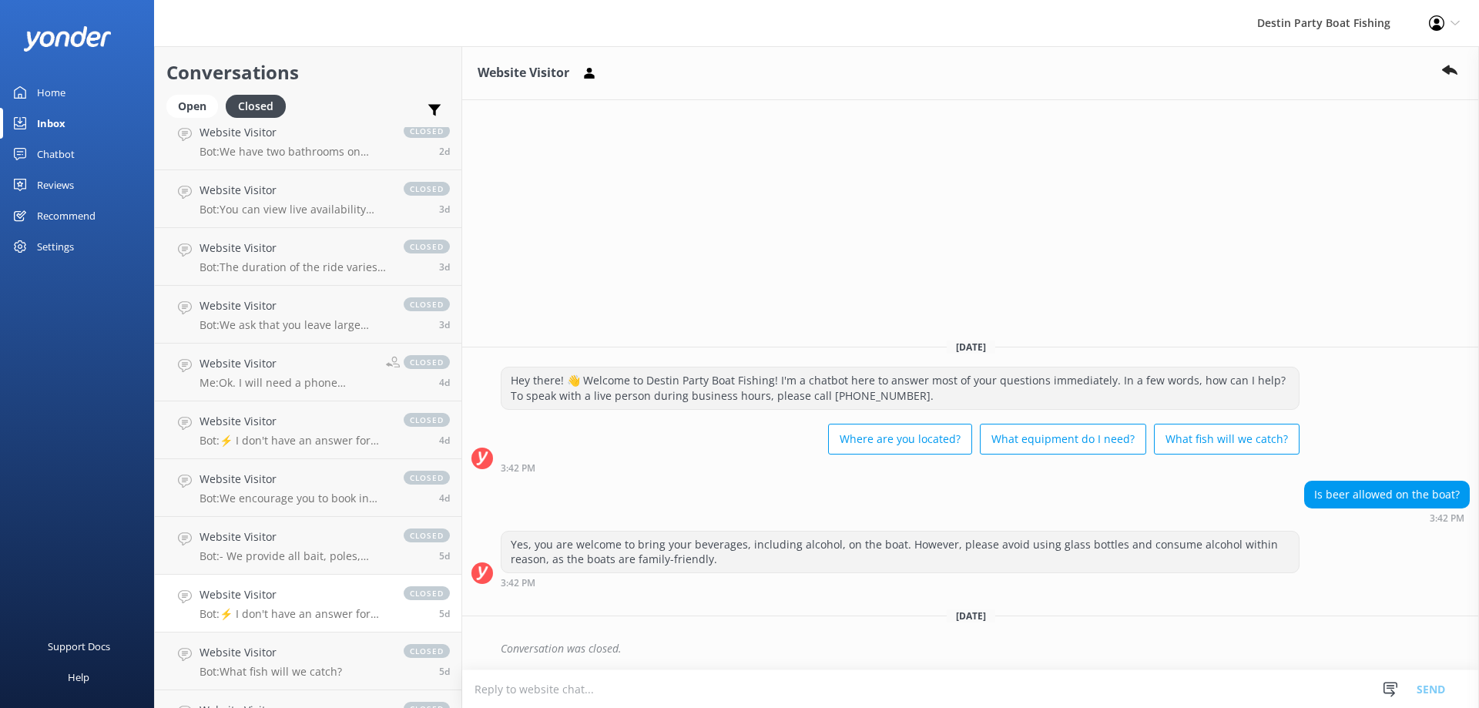
scroll to position [791, 0]
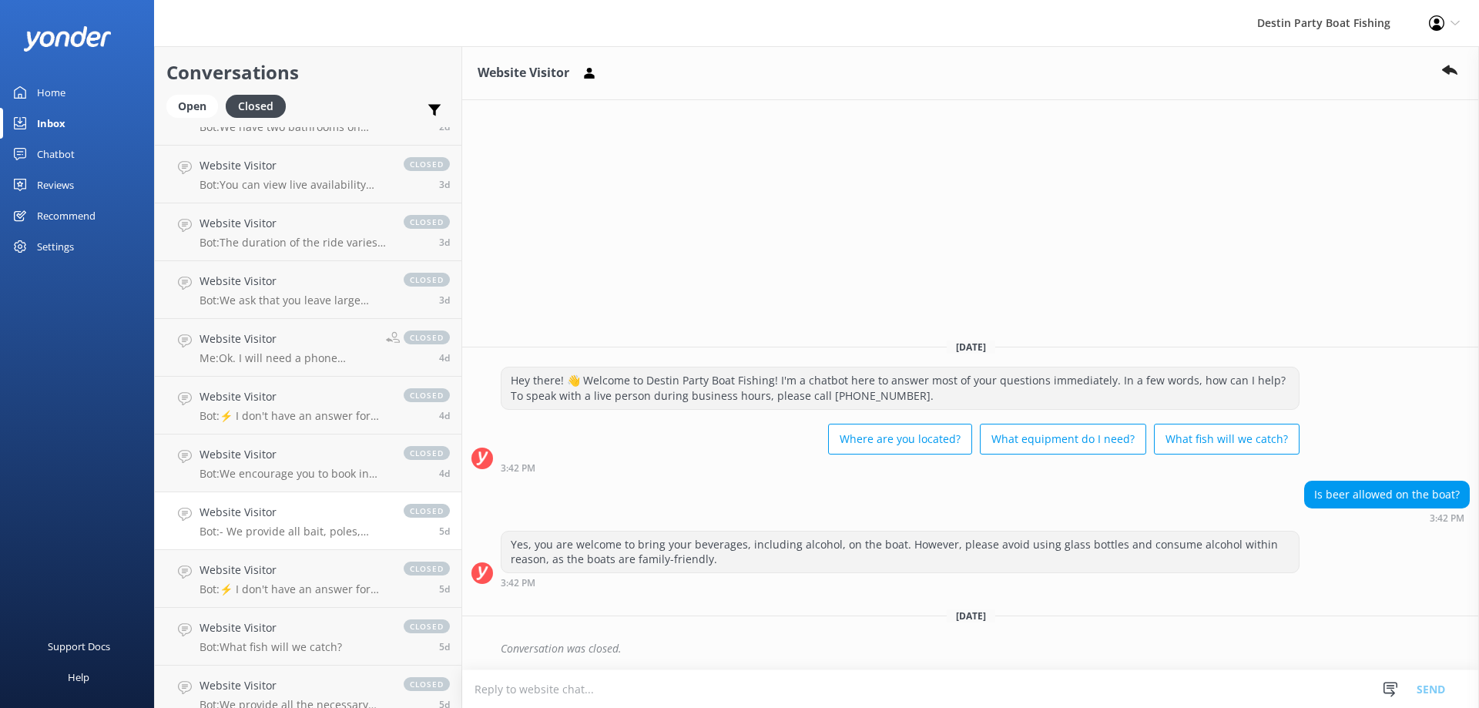
click at [344, 495] on link "Website Visitor Bot: - We provide all bait, poles, tackle, licenses, and ice to…" at bounding box center [308, 521] width 307 height 58
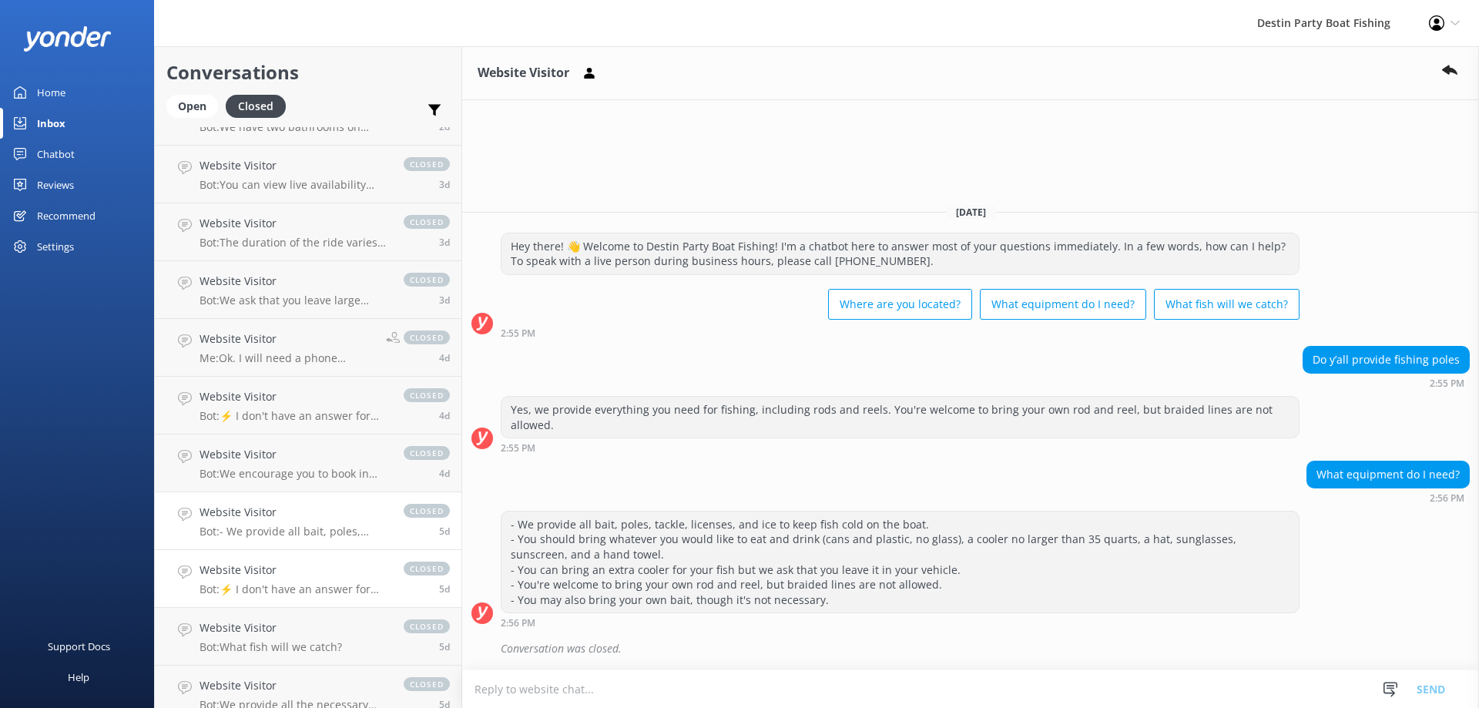
click at [351, 593] on p "Bot: ⚡ I don't have an answer for that in my knowledge base. Please try and rep…" at bounding box center [294, 590] width 189 height 14
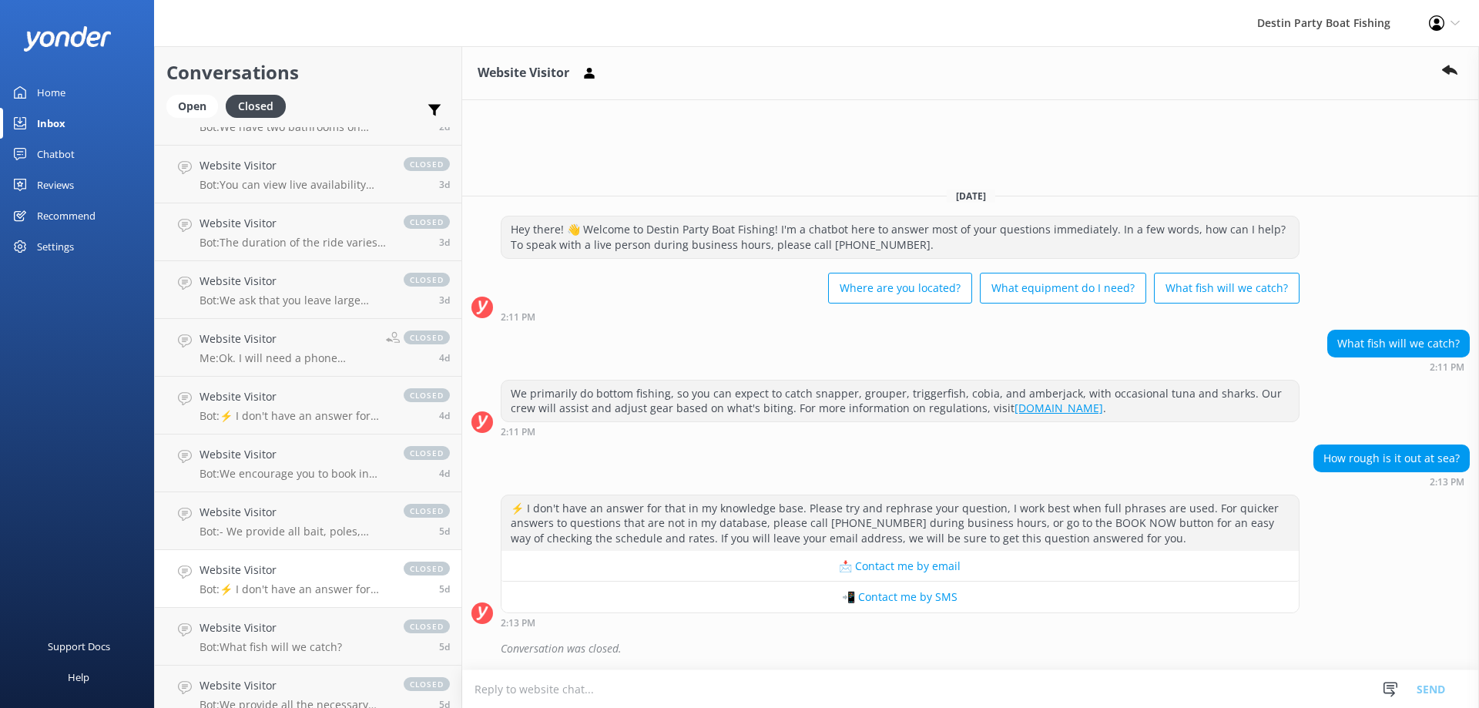
scroll to position [868, 0]
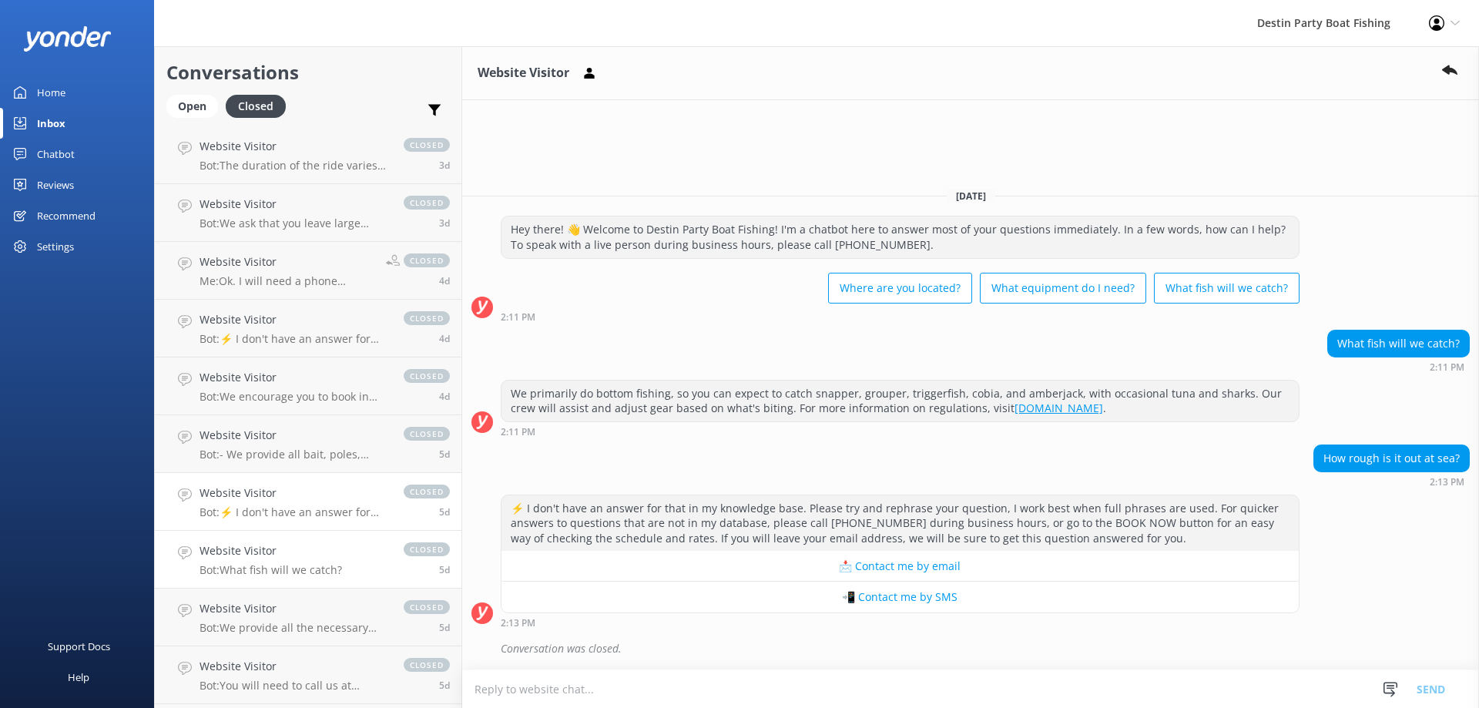
click at [353, 552] on link "Website Visitor Bot: What fish will we catch? closed 5d" at bounding box center [308, 560] width 307 height 58
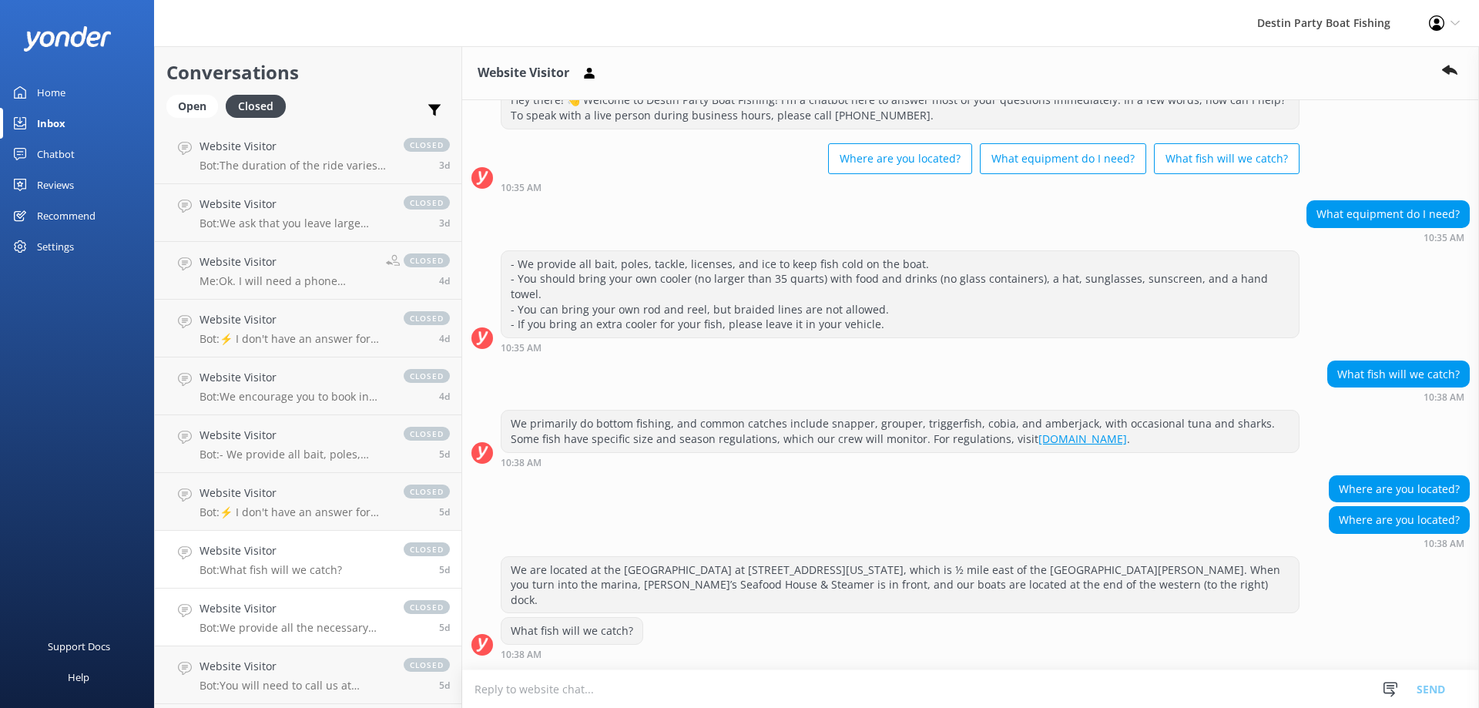
scroll to position [55, 0]
click at [343, 328] on h4 "Website Visitor" at bounding box center [294, 319] width 189 height 17
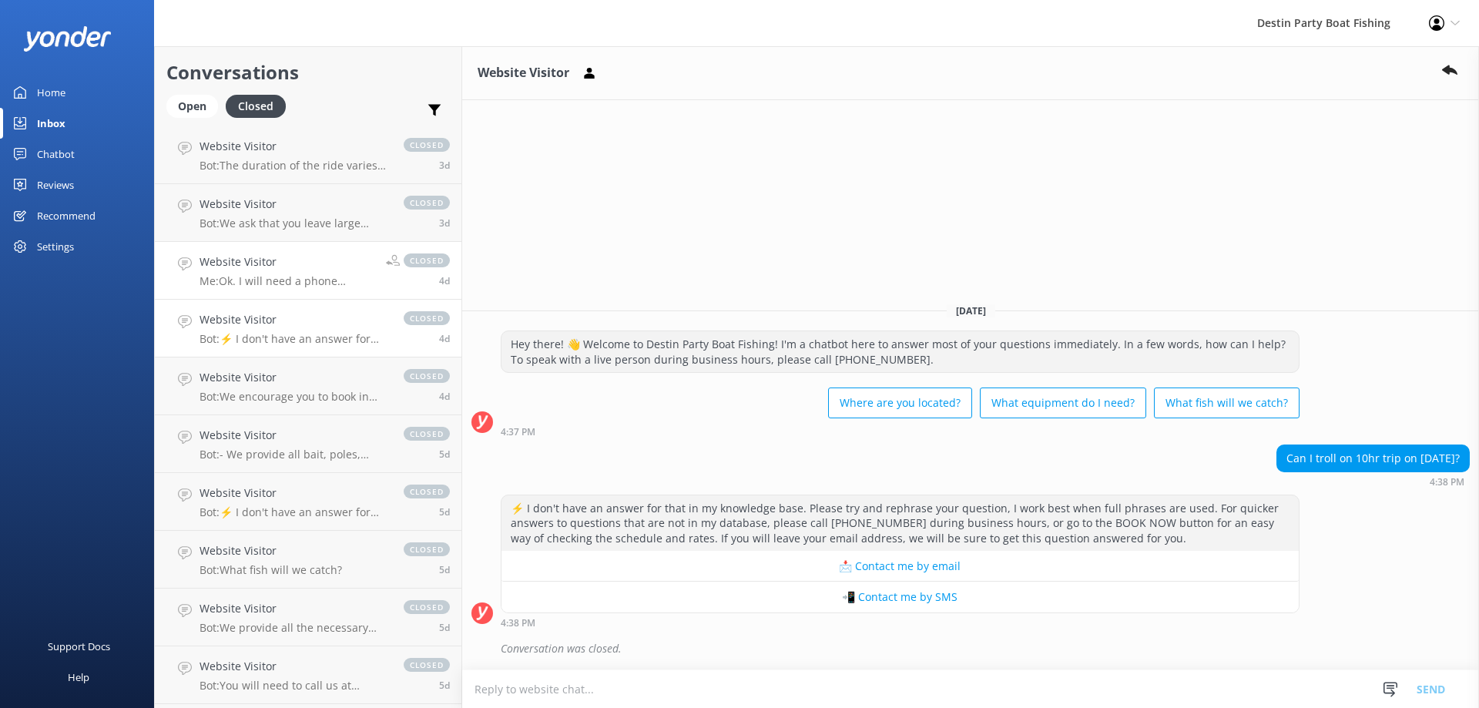
click at [330, 289] on link "Website Visitor Me: Ok. I will need a phone number closed 4d" at bounding box center [308, 271] width 307 height 58
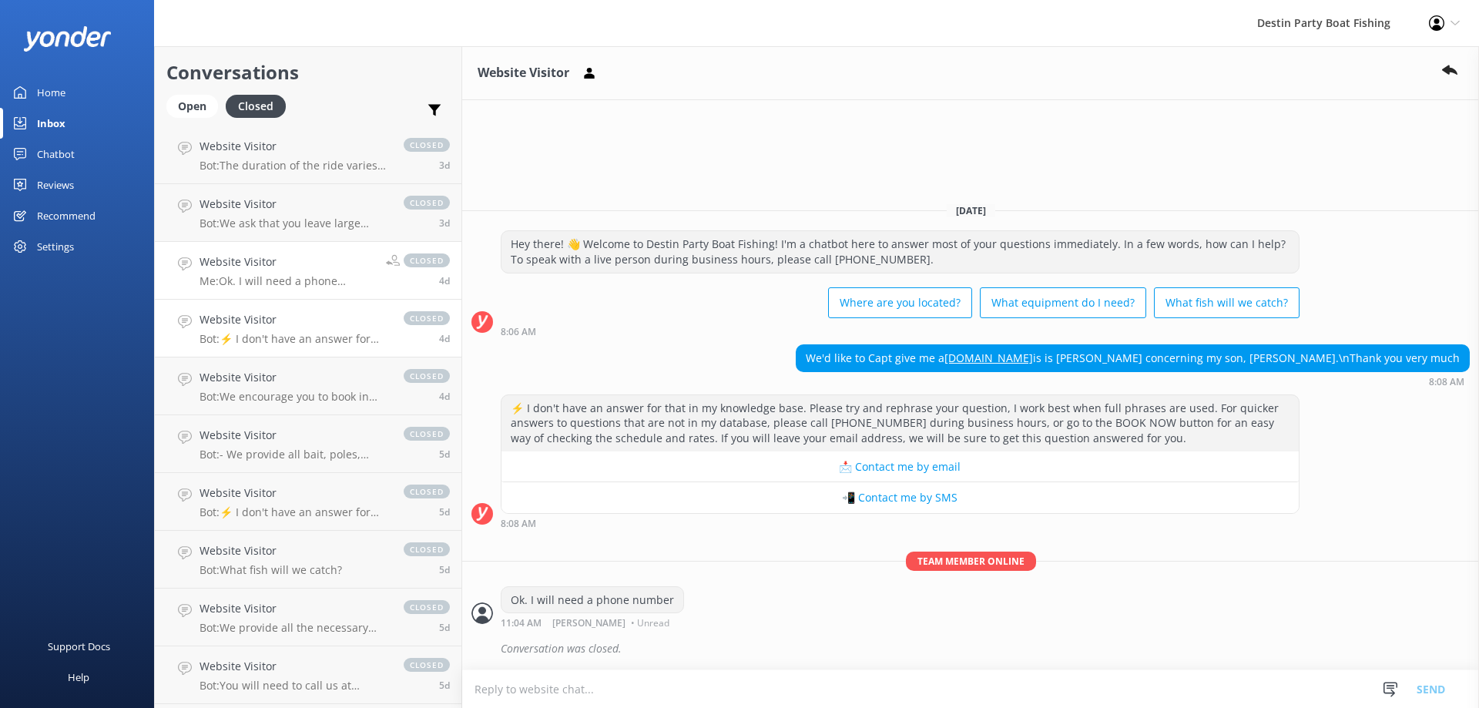
click at [330, 318] on h4 "Website Visitor" at bounding box center [294, 319] width 189 height 17
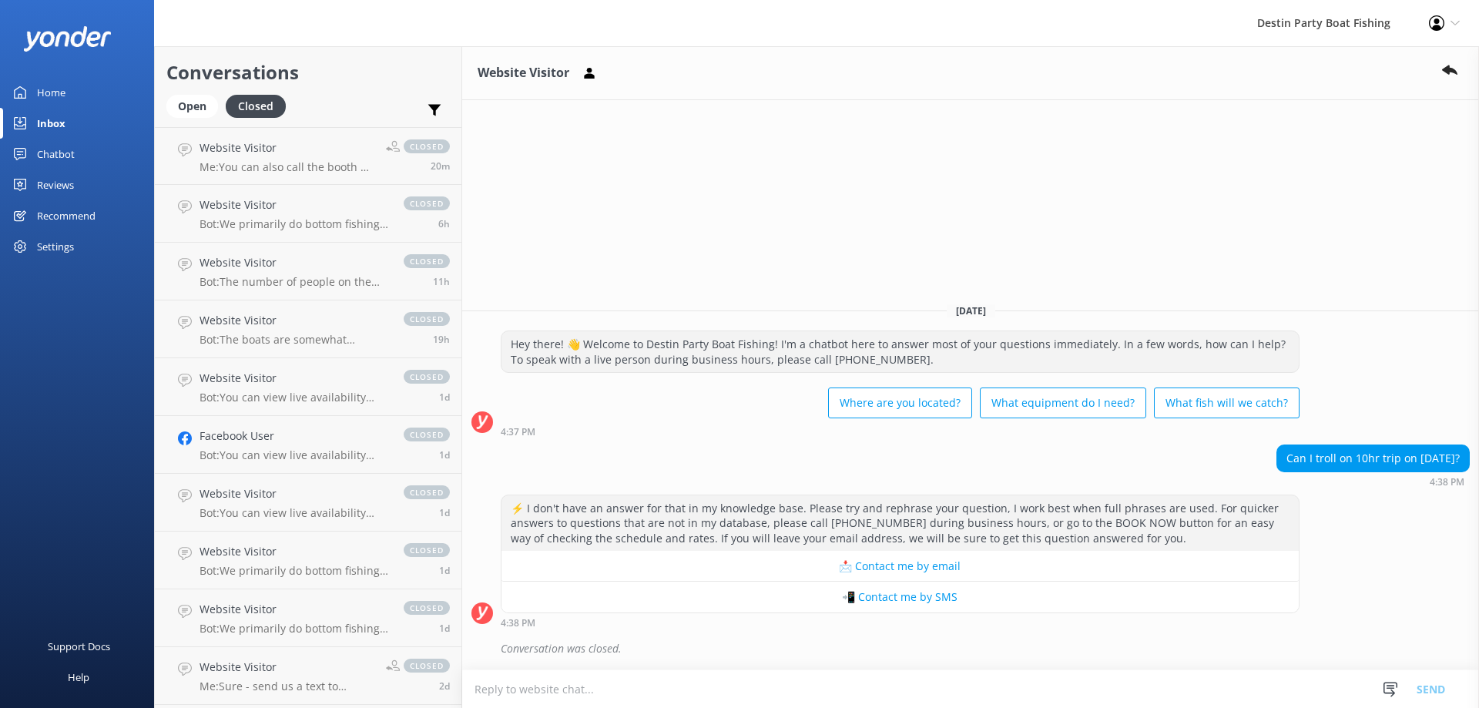
click at [58, 92] on div "Home" at bounding box center [51, 92] width 29 height 31
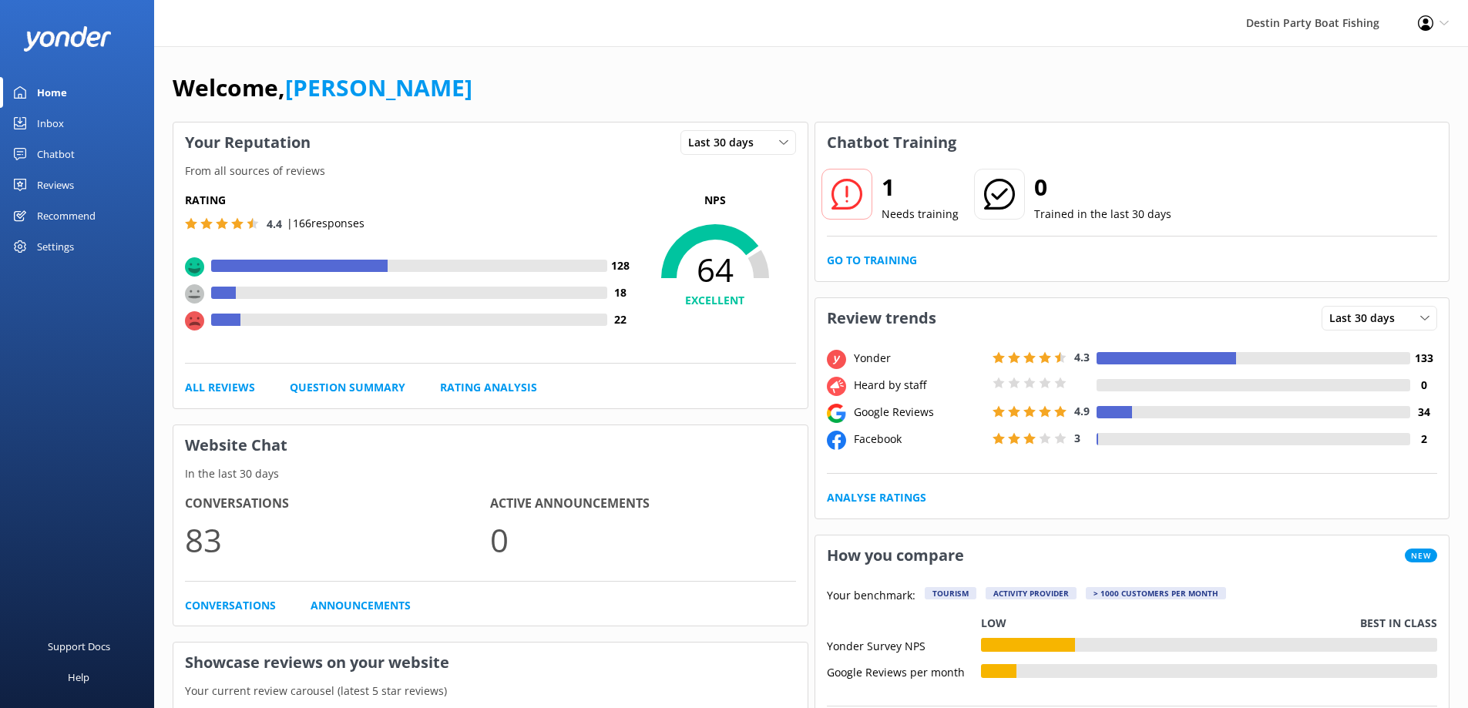
click at [48, 182] on div "Reviews" at bounding box center [55, 185] width 37 height 31
